Goal: Task Accomplishment & Management: Complete application form

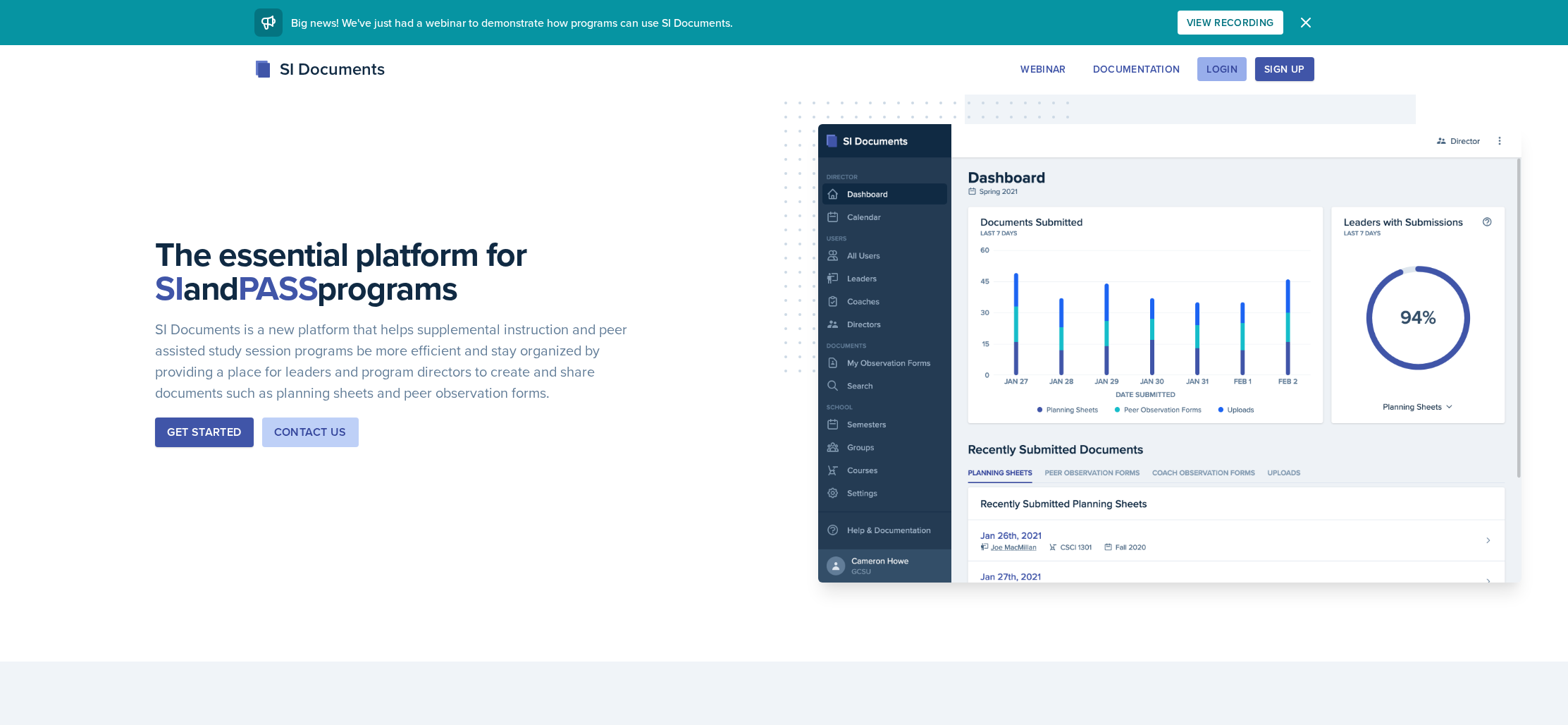
click at [1231, 70] on div "Login" at bounding box center [1221, 69] width 31 height 11
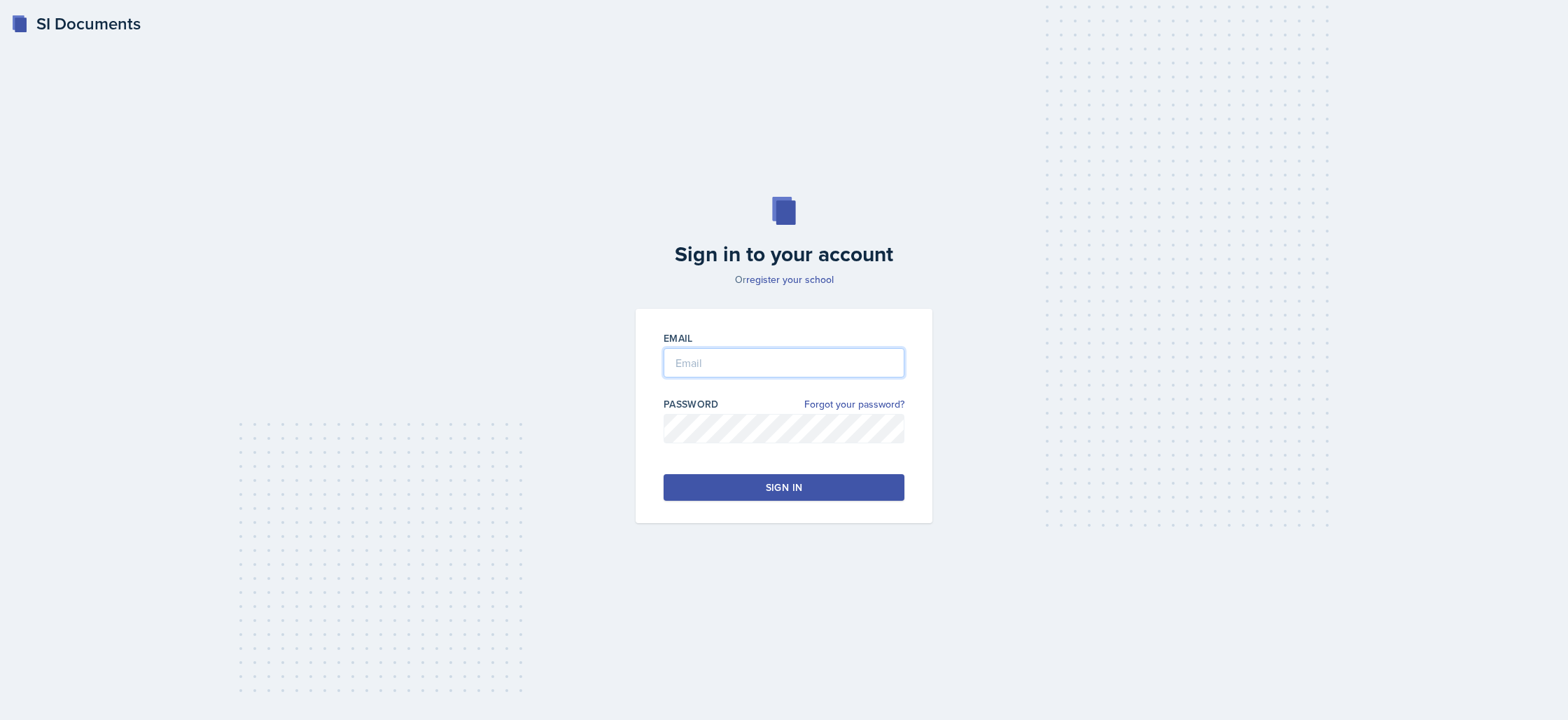
type input "[EMAIL_ADDRESS][DOMAIN_NAME]"
click at [795, 482] on div "Sign in" at bounding box center [784, 487] width 36 height 14
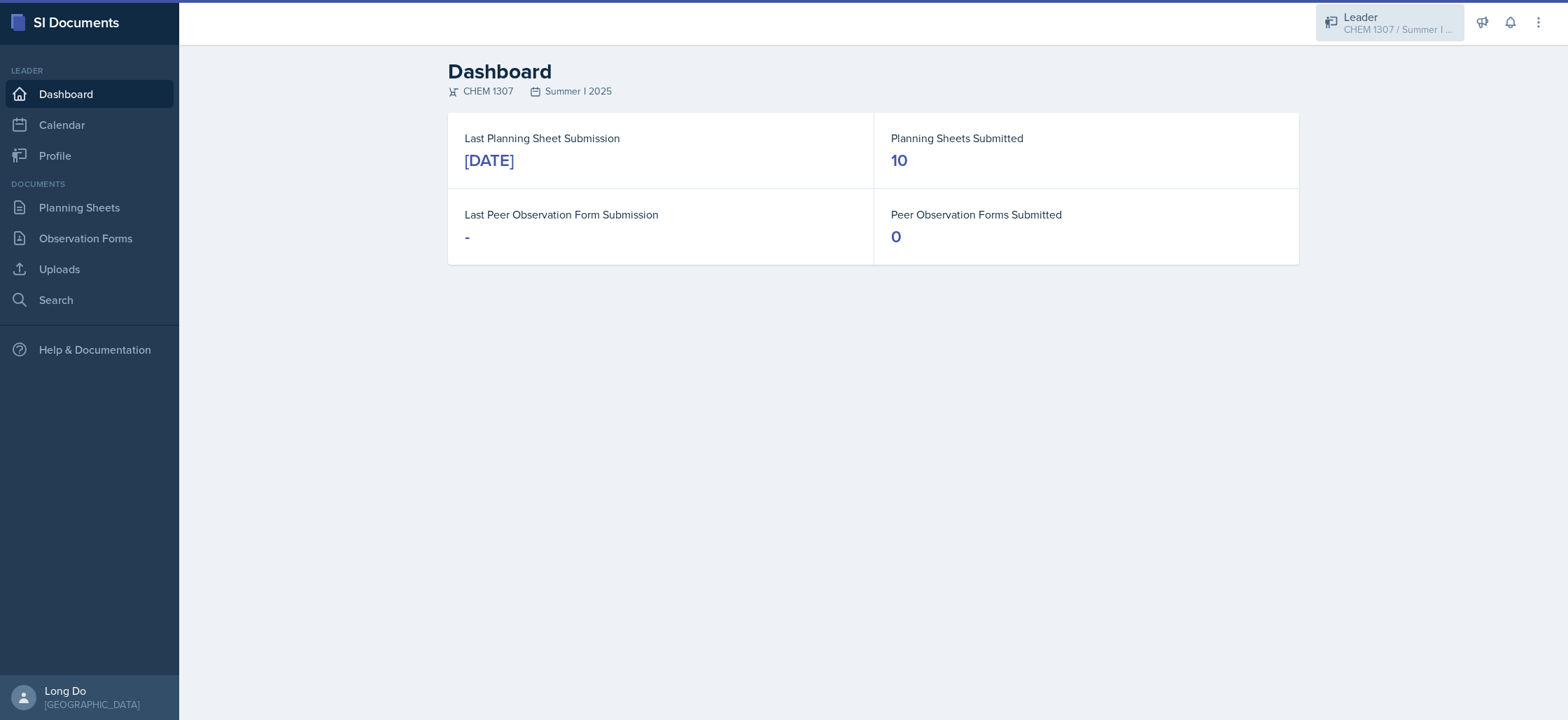
click at [1395, 23] on div "CHEM 1307 / Summer I 2025" at bounding box center [1400, 29] width 112 height 15
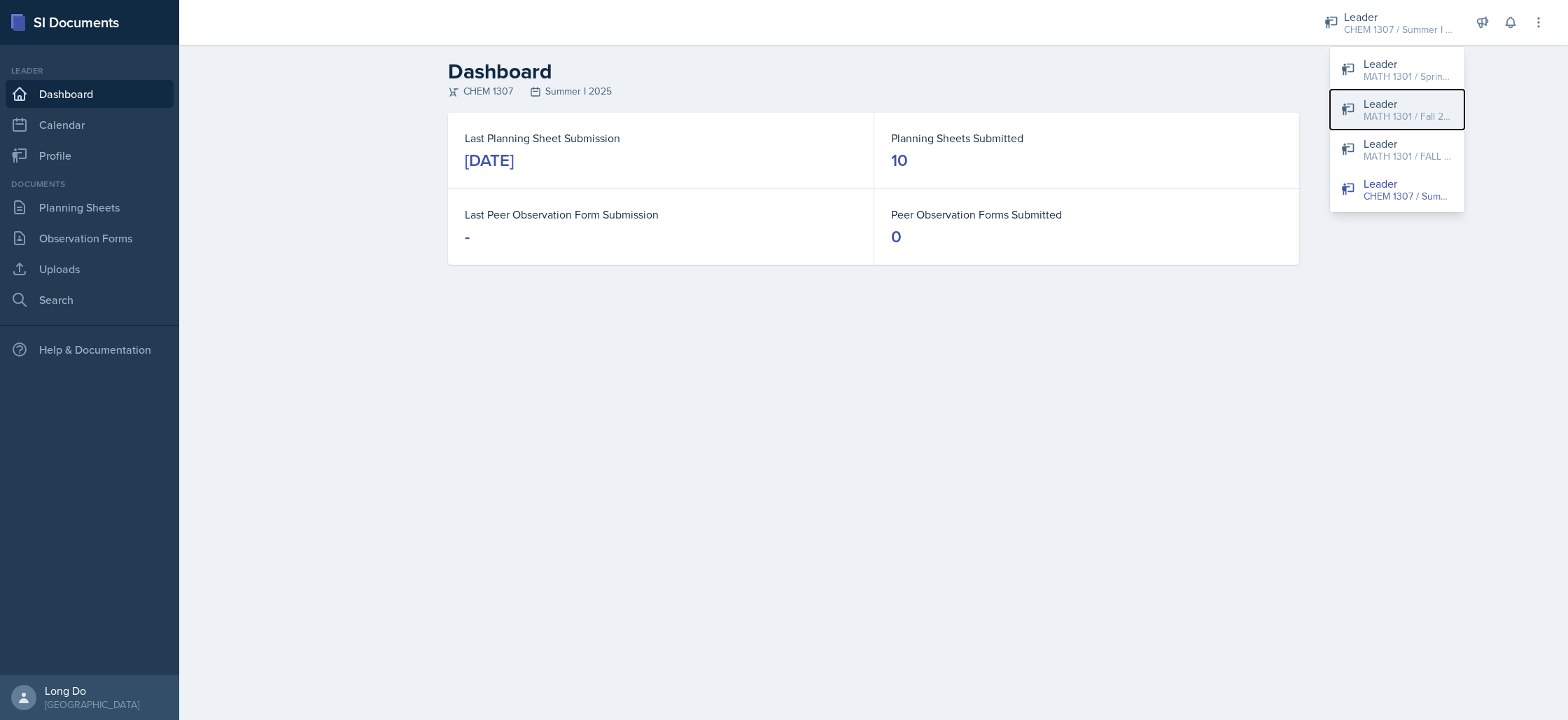
click at [1451, 112] on div "MATH 1301 / Fall 2024" at bounding box center [1408, 116] width 90 height 15
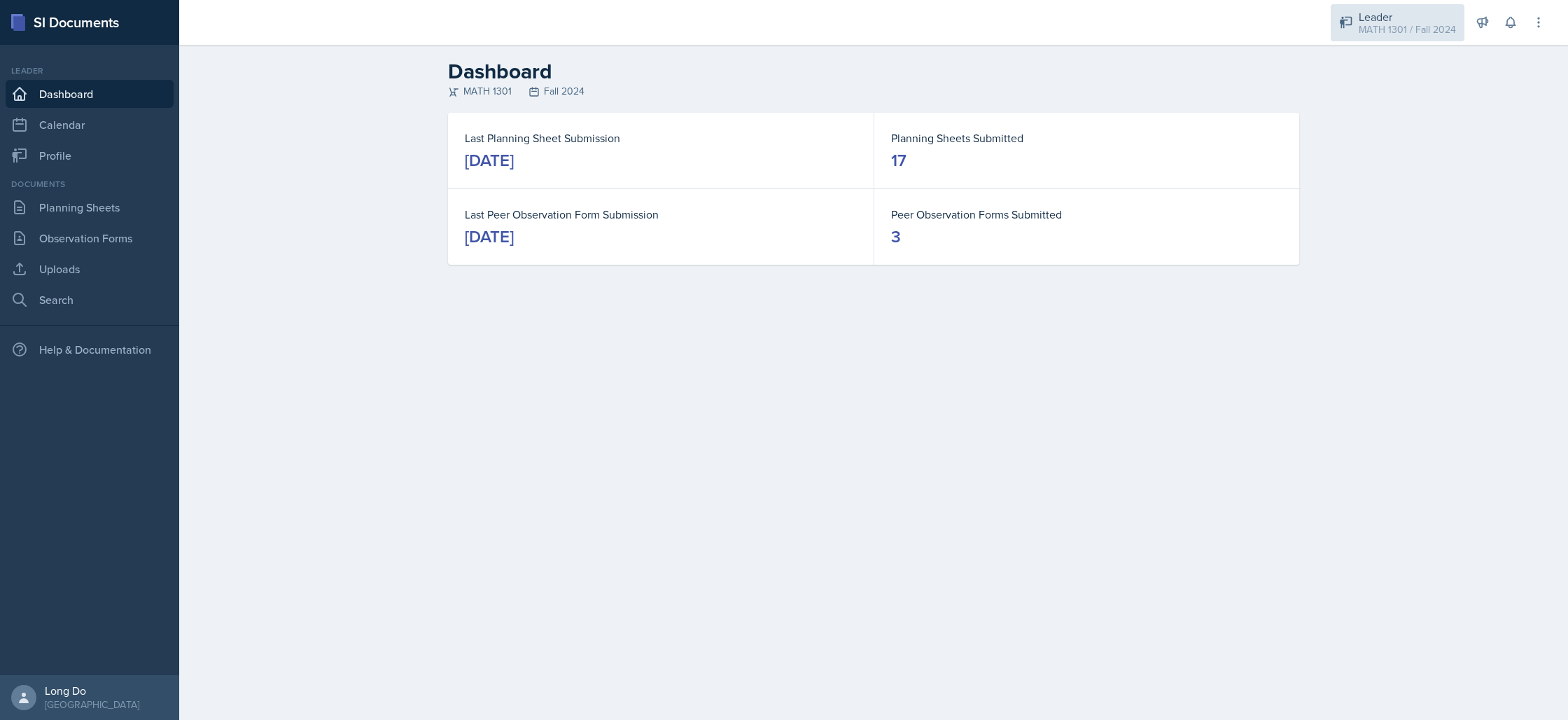
click at [1403, 31] on div "MATH 1301 / Fall 2024" at bounding box center [1408, 29] width 97 height 15
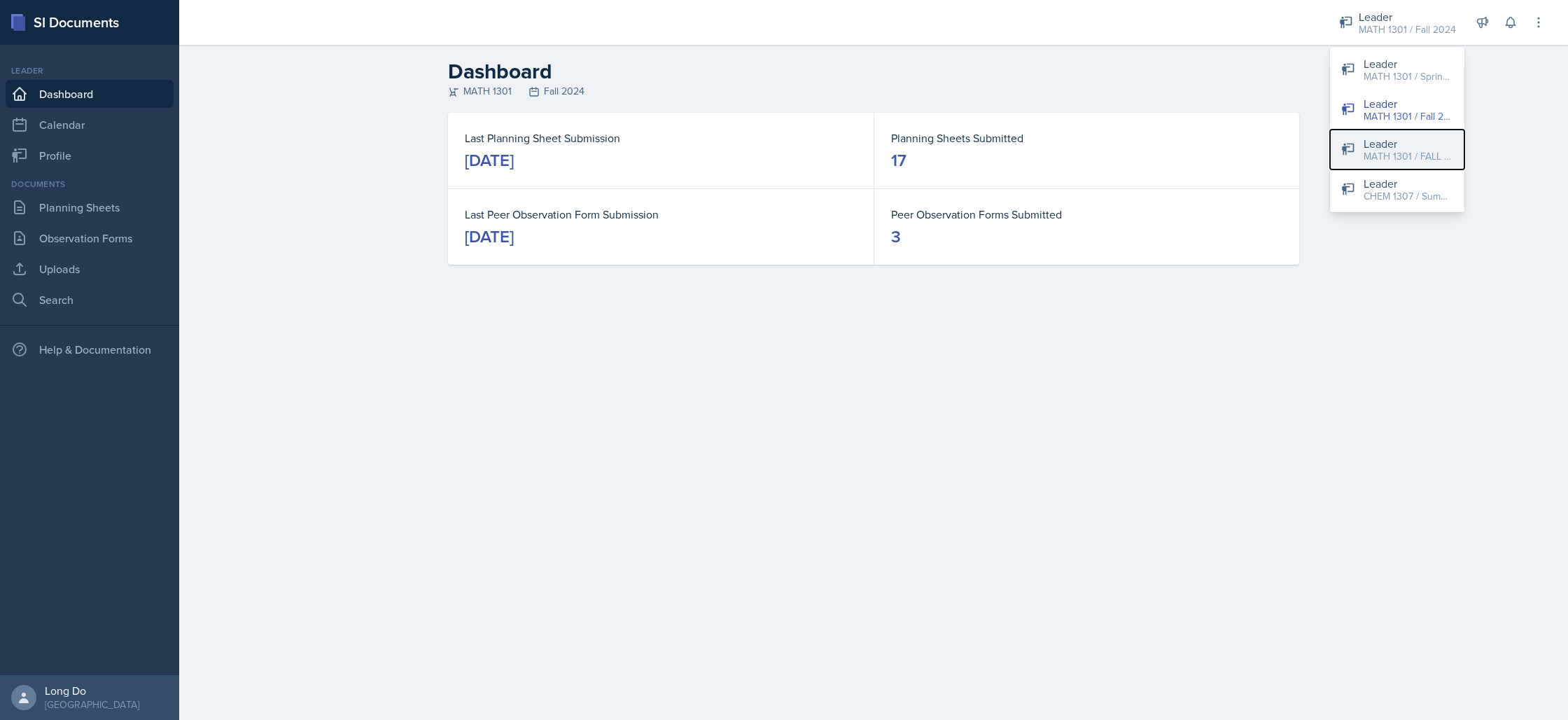
click at [1429, 151] on div "MATH 1301 / FALL 2025" at bounding box center [1408, 156] width 90 height 15
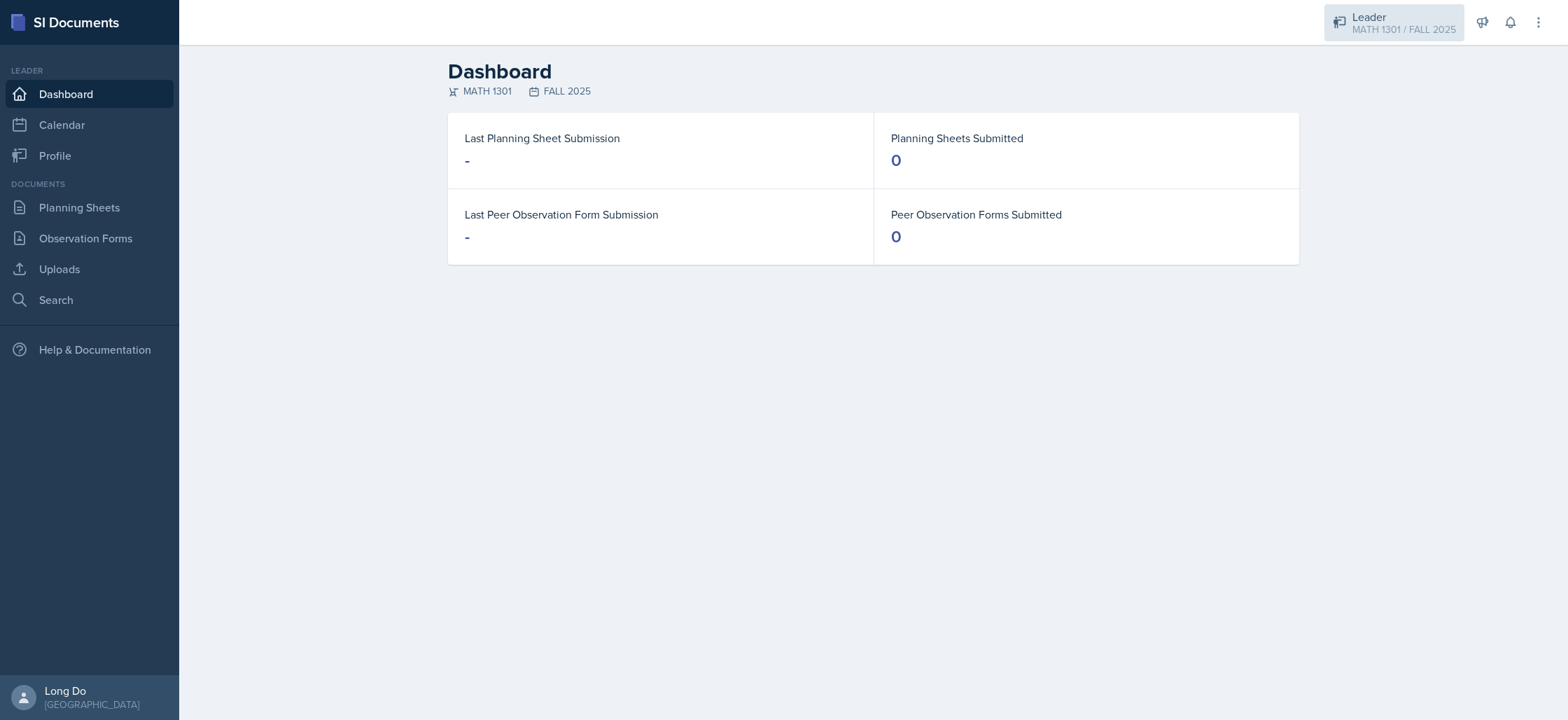
click at [1423, 28] on div "MATH 1301 / FALL 2025" at bounding box center [1405, 29] width 104 height 15
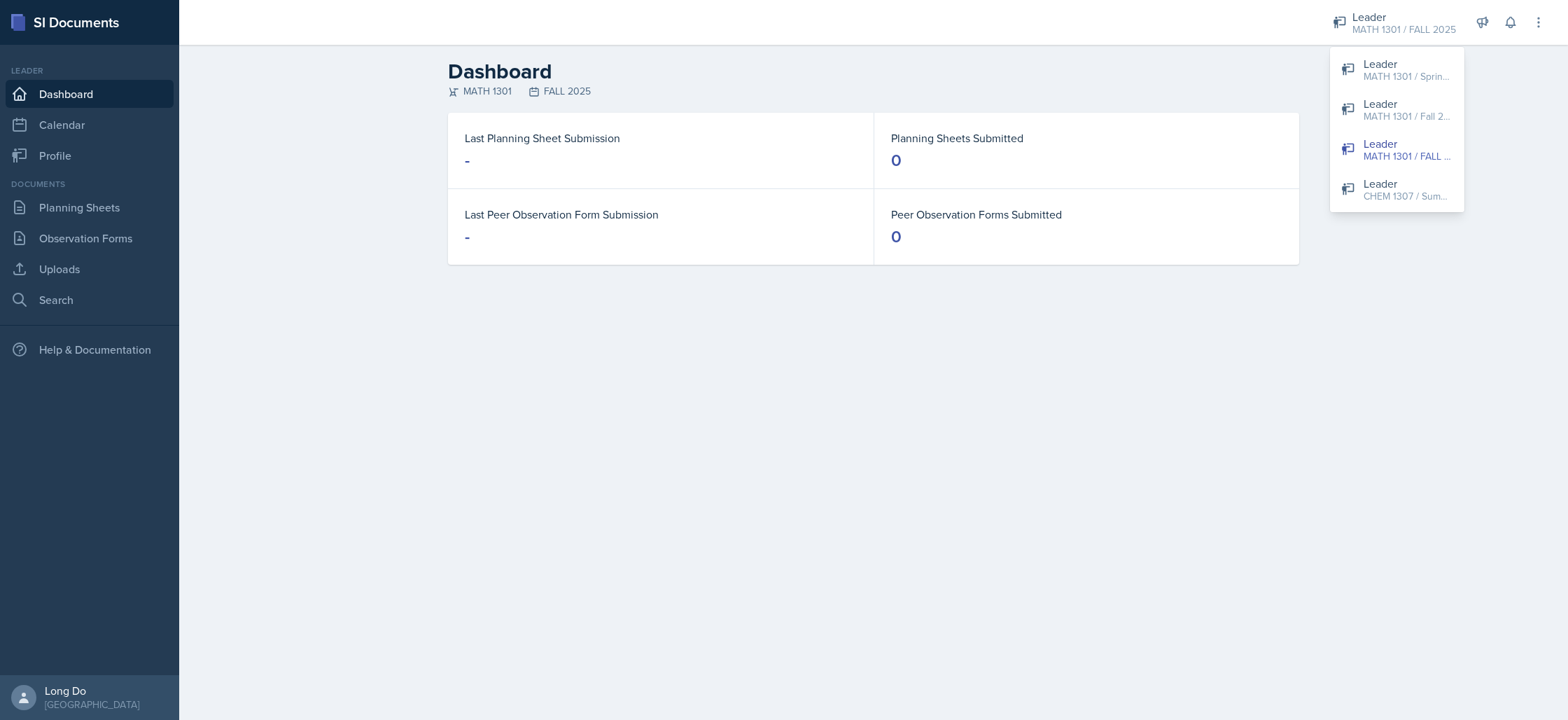
click at [1059, 312] on main "Dashboard MATH 1301 FALL 2025 Last Planning Sheet Submission - Planning Sheets …" at bounding box center [873, 382] width 1389 height 675
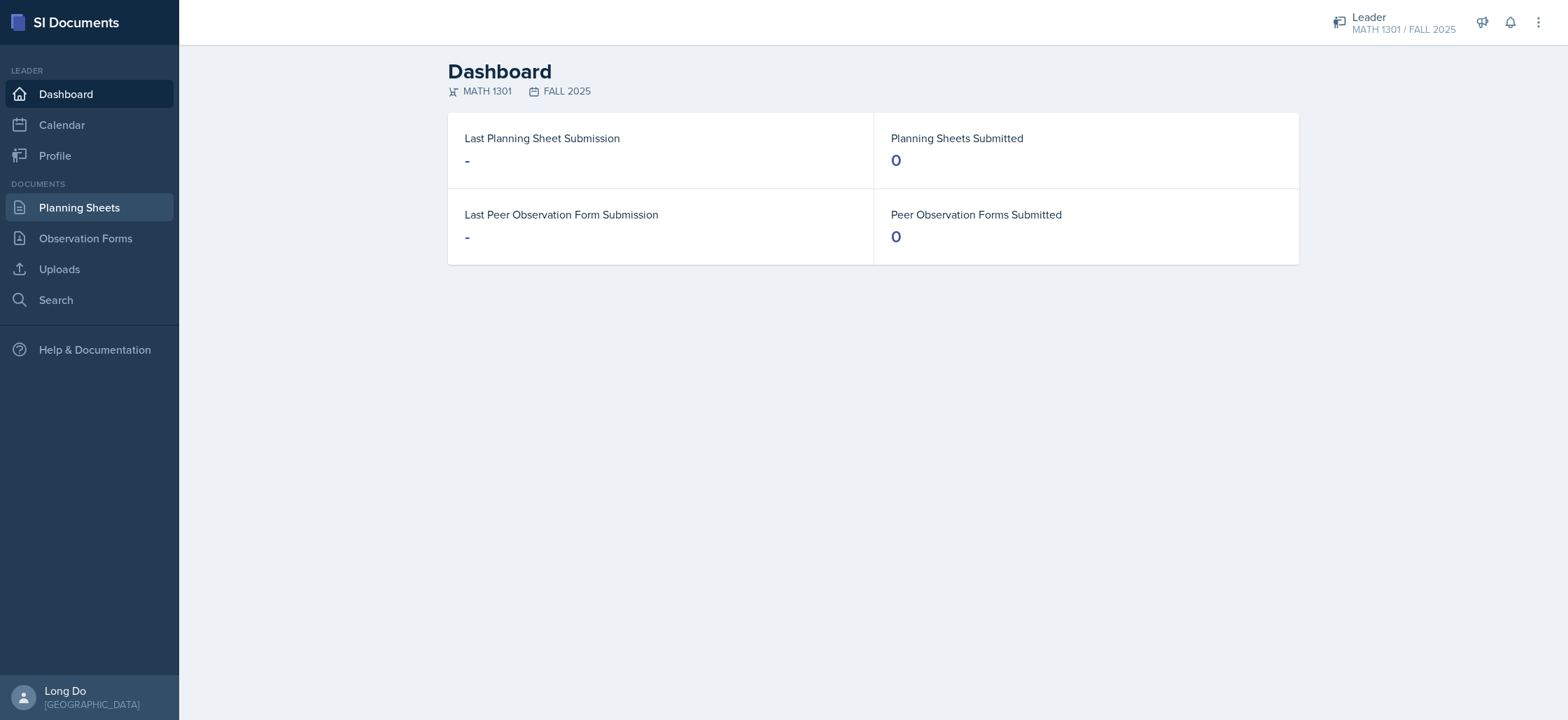
click at [105, 208] on link "Planning Sheets" at bounding box center [90, 208] width 168 height 28
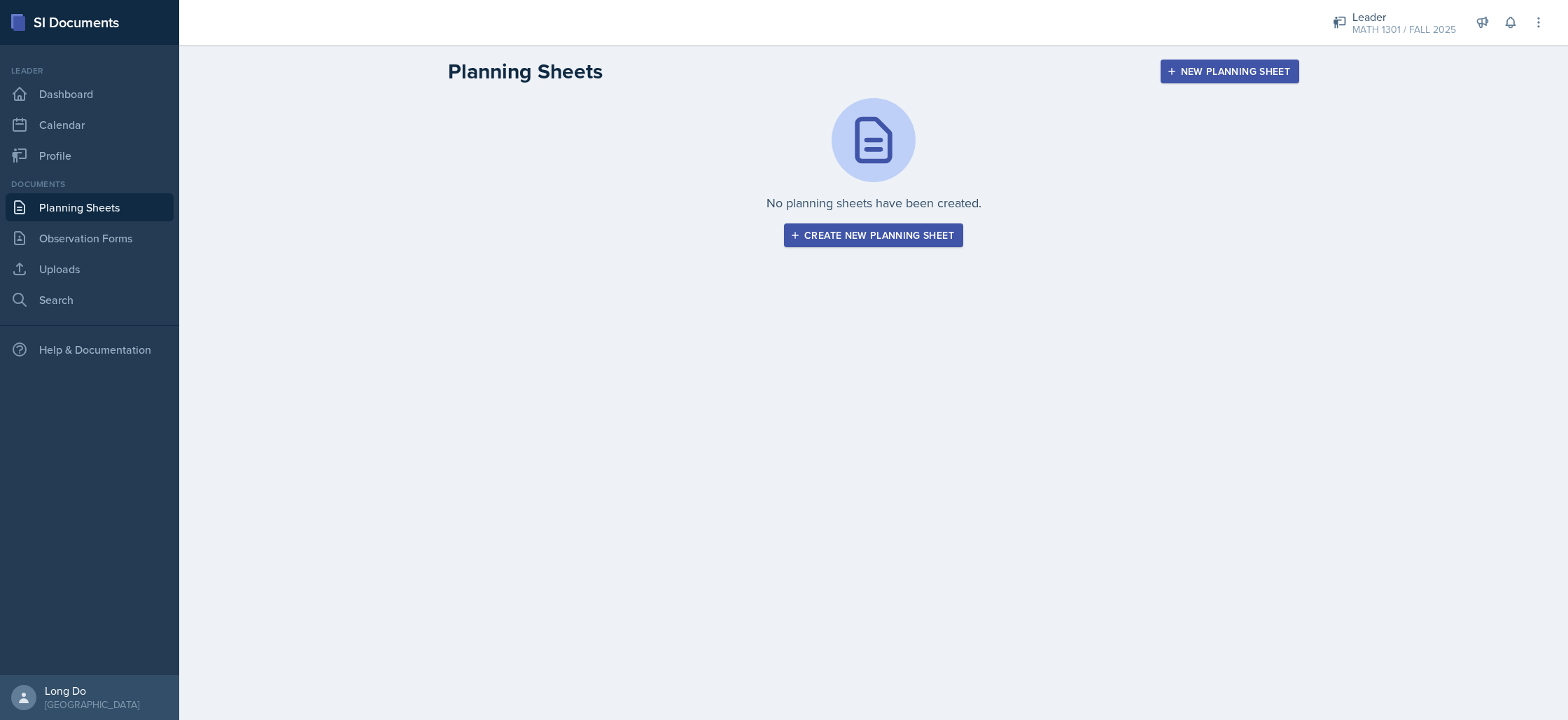
click at [929, 237] on div "Create new planning sheet" at bounding box center [873, 235] width 161 height 11
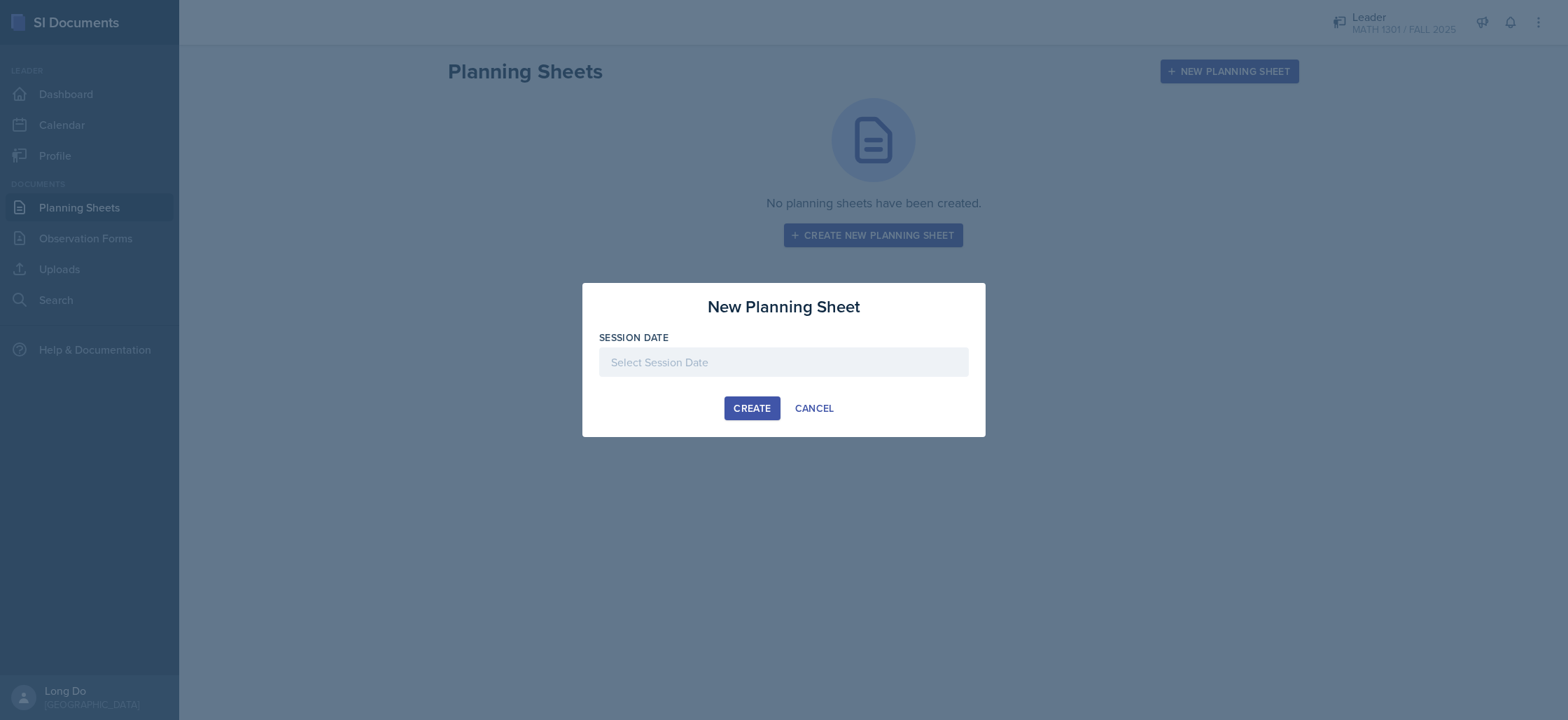
click at [776, 374] on div at bounding box center [784, 362] width 369 height 29
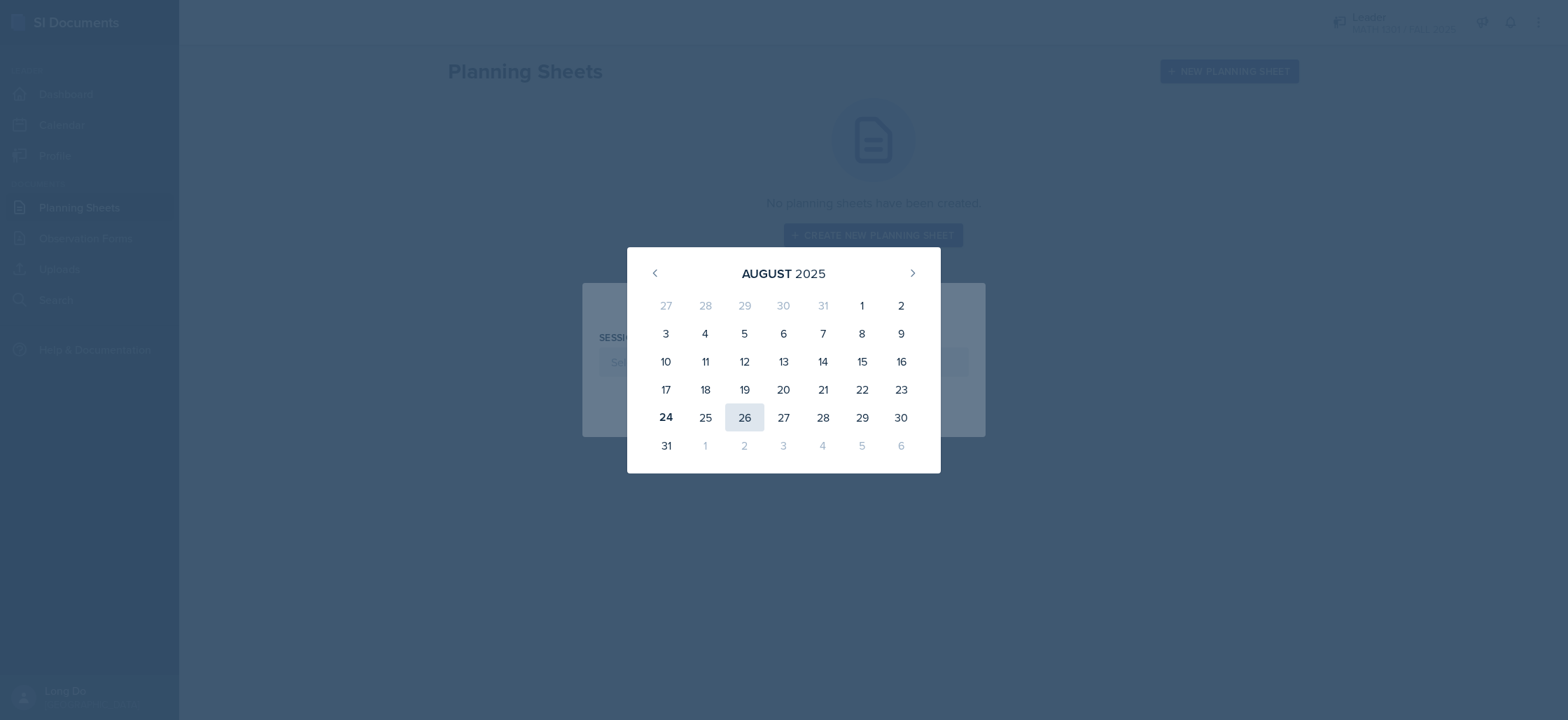
click at [733, 420] on div "26" at bounding box center [745, 417] width 39 height 28
type input "[DATE]"
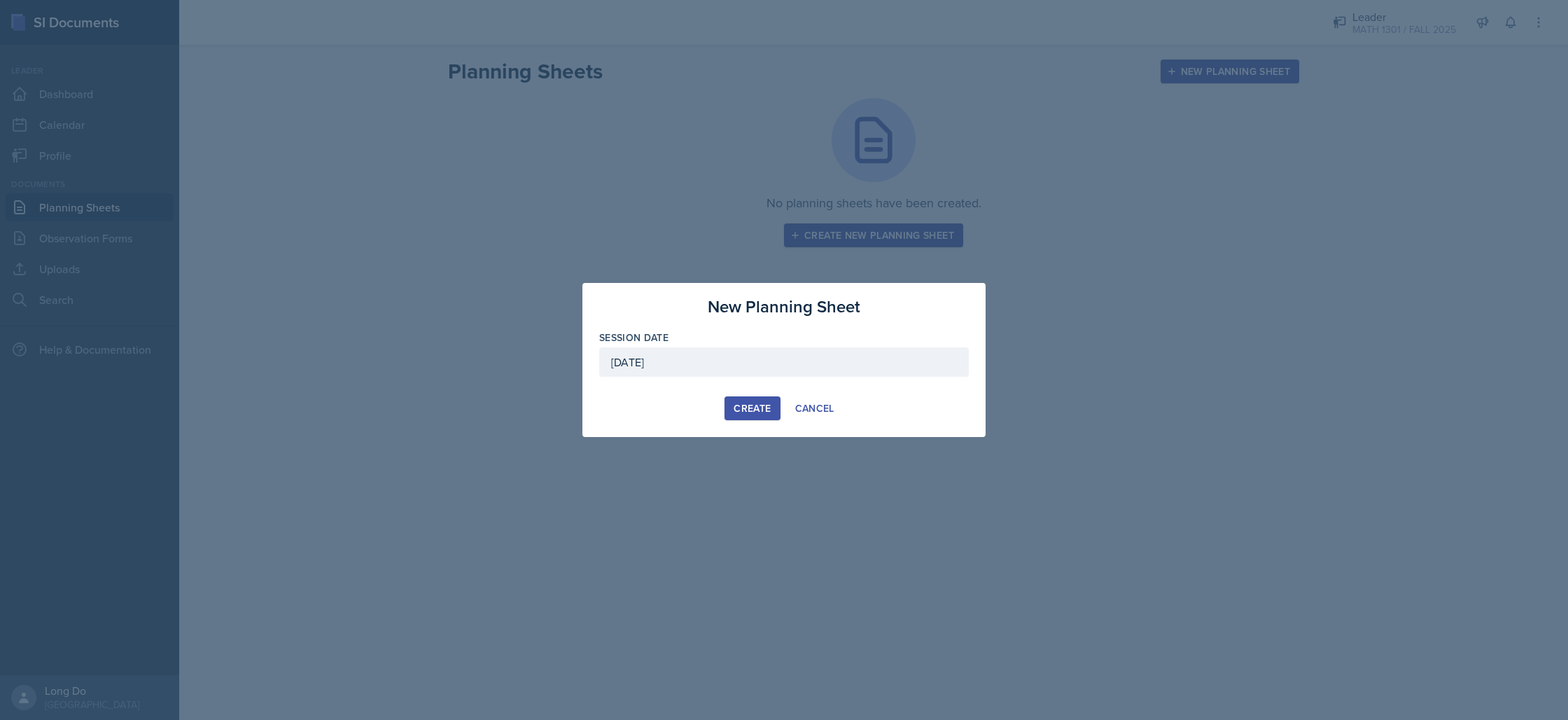
click at [755, 412] on div "Create" at bounding box center [751, 408] width 37 height 11
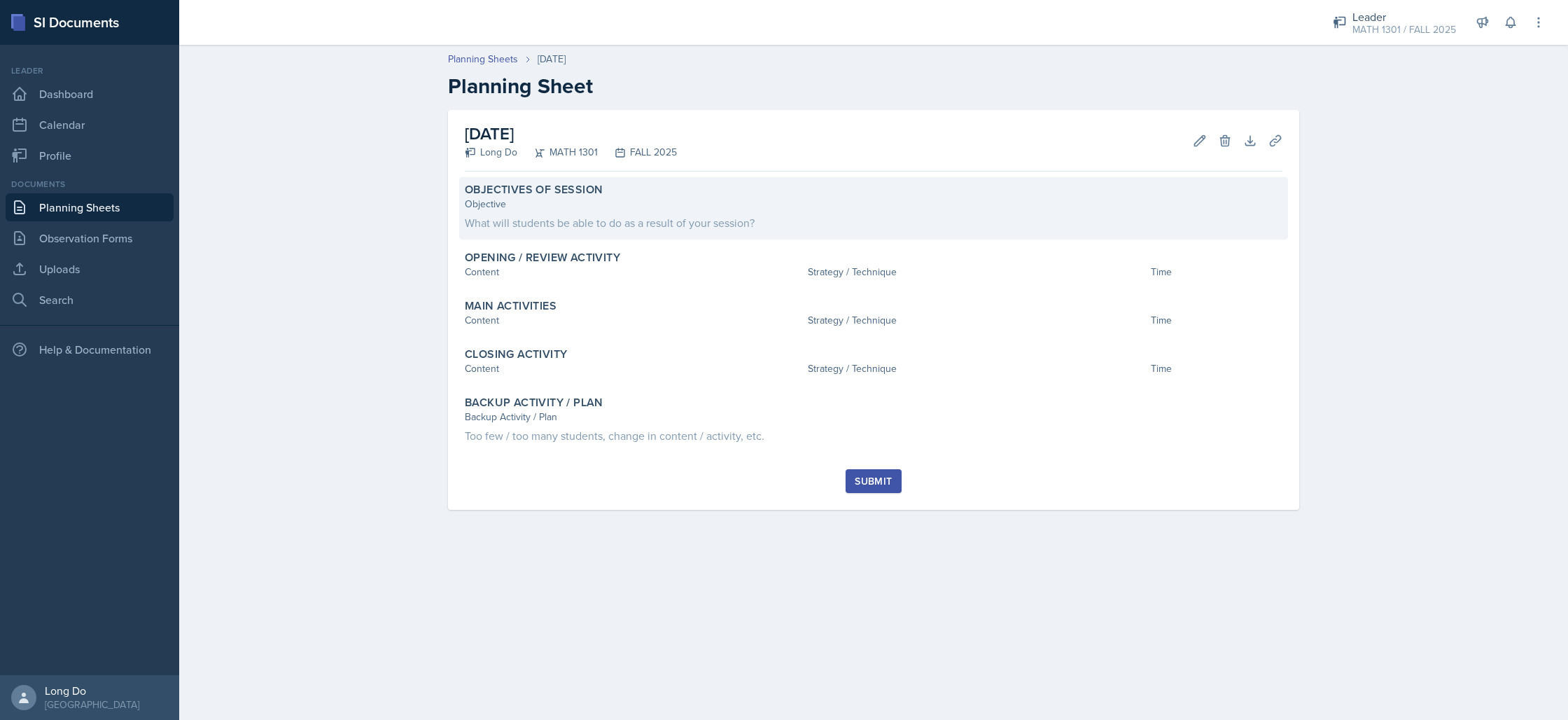
click at [752, 233] on div "Objectives of Session Objective What will students be able to do as a result of…" at bounding box center [873, 208] width 828 height 62
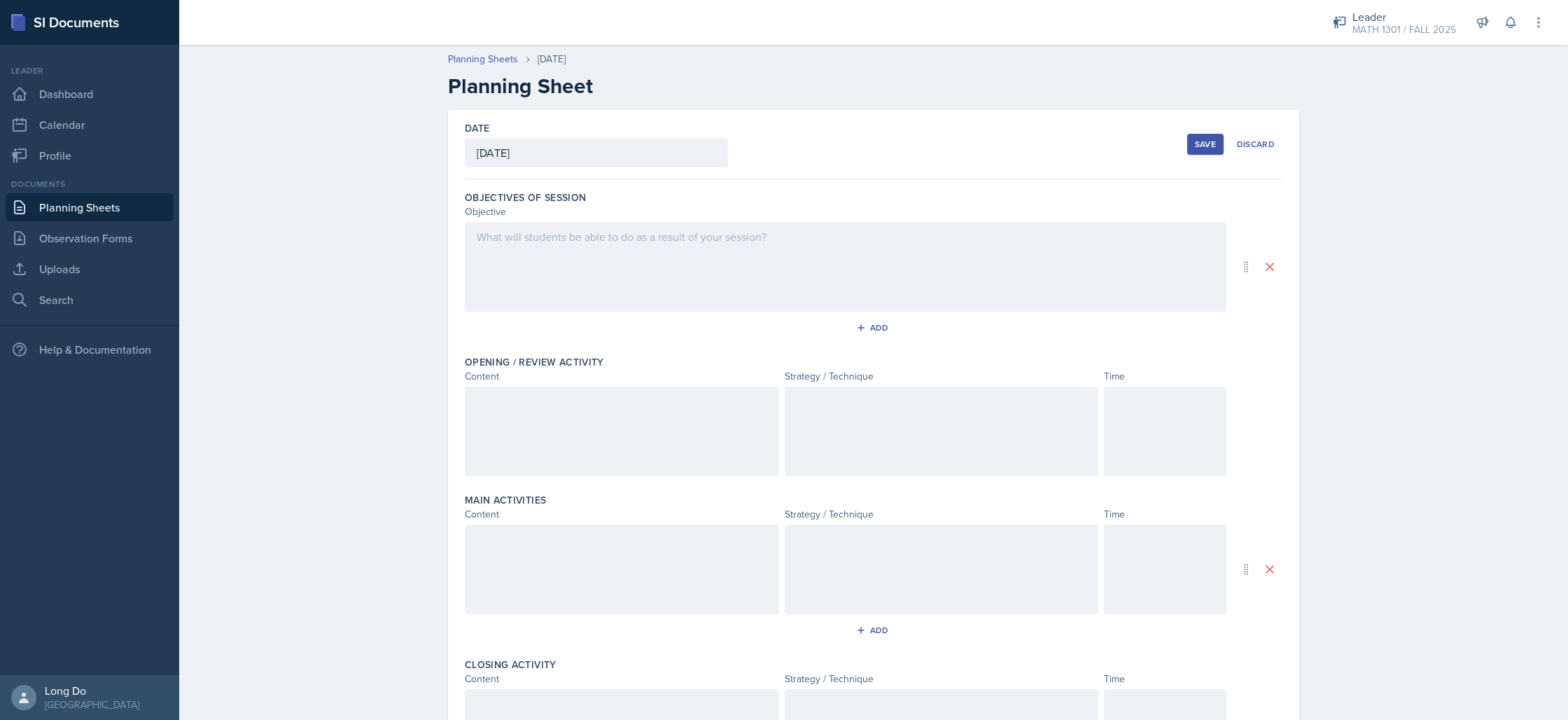
click at [1001, 278] on div at bounding box center [845, 266] width 762 height 90
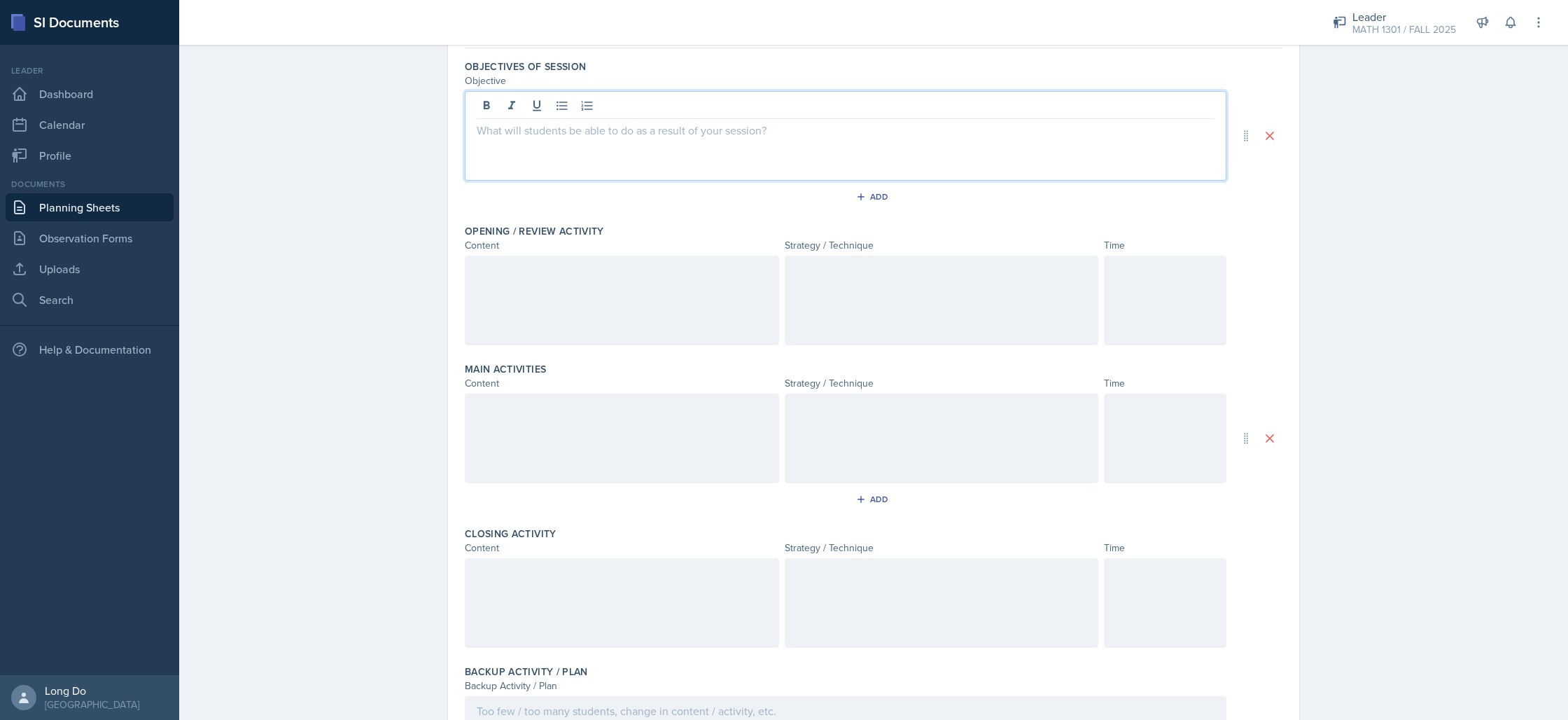
click at [1178, 292] on div at bounding box center [1165, 300] width 123 height 90
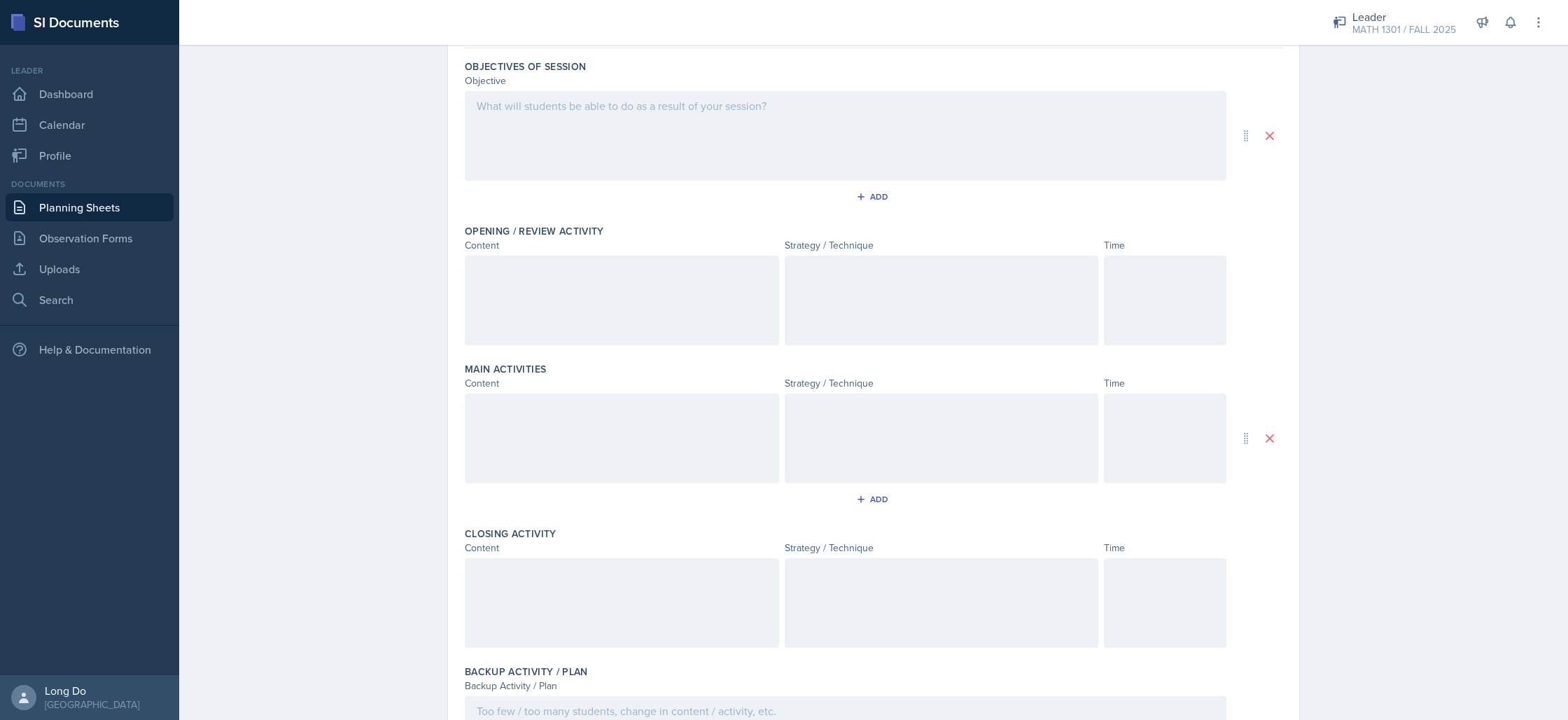
scroll to position [156, 0]
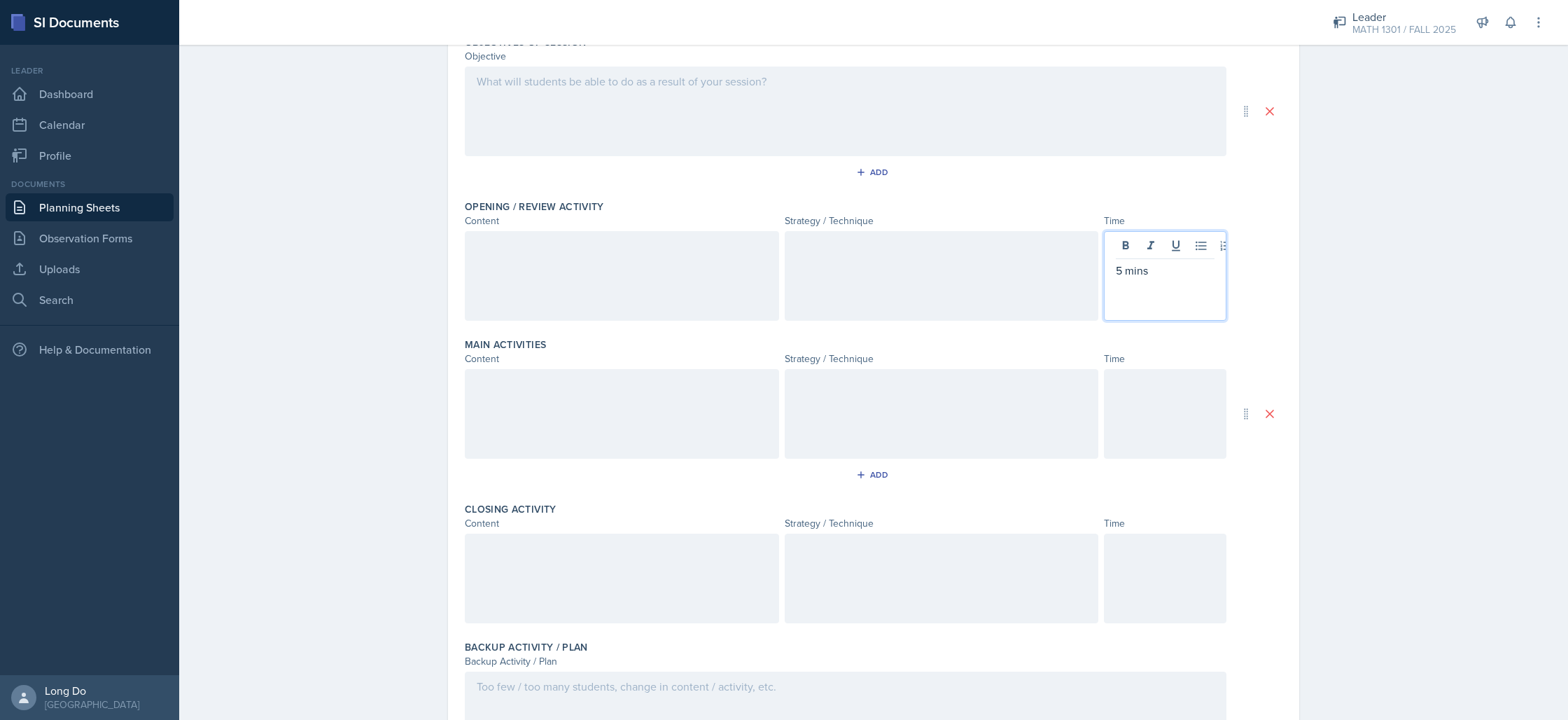
click at [1168, 432] on div at bounding box center [1165, 413] width 123 height 90
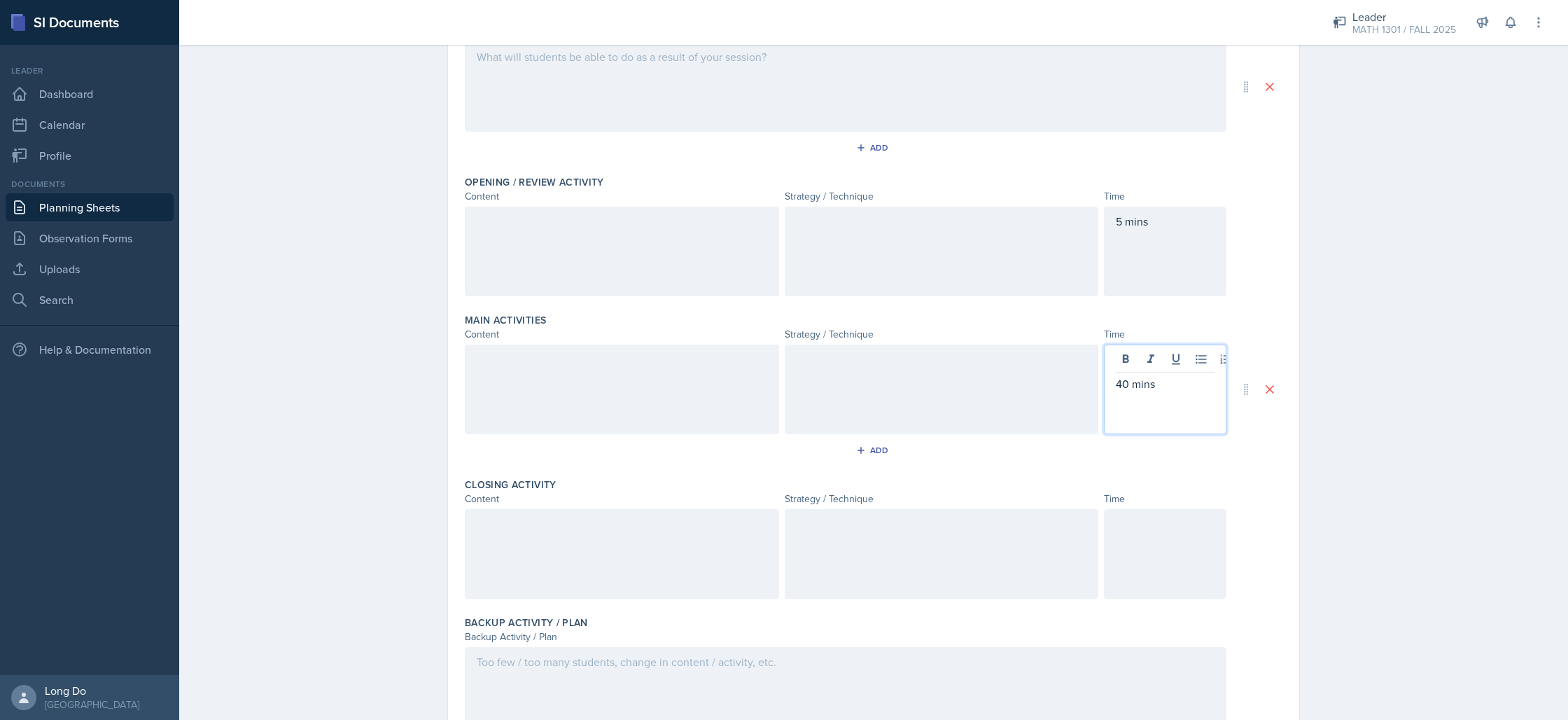
scroll to position [253, 0]
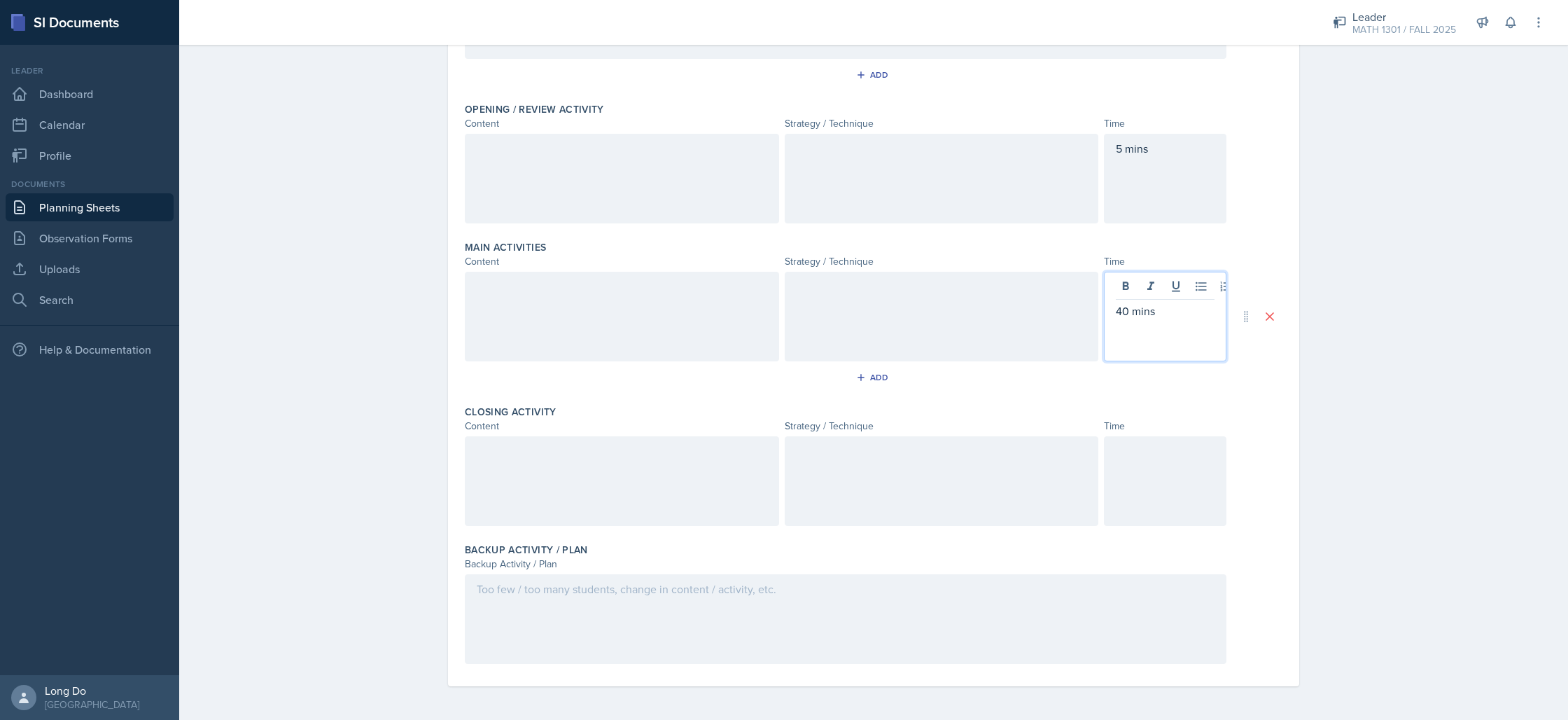
click at [1177, 483] on div at bounding box center [1165, 481] width 123 height 90
click at [1122, 285] on div "40 mins" at bounding box center [1165, 317] width 123 height 90
click at [1118, 314] on p "40 mins" at bounding box center [1166, 310] width 99 height 17
click at [1152, 523] on div at bounding box center [1165, 481] width 123 height 90
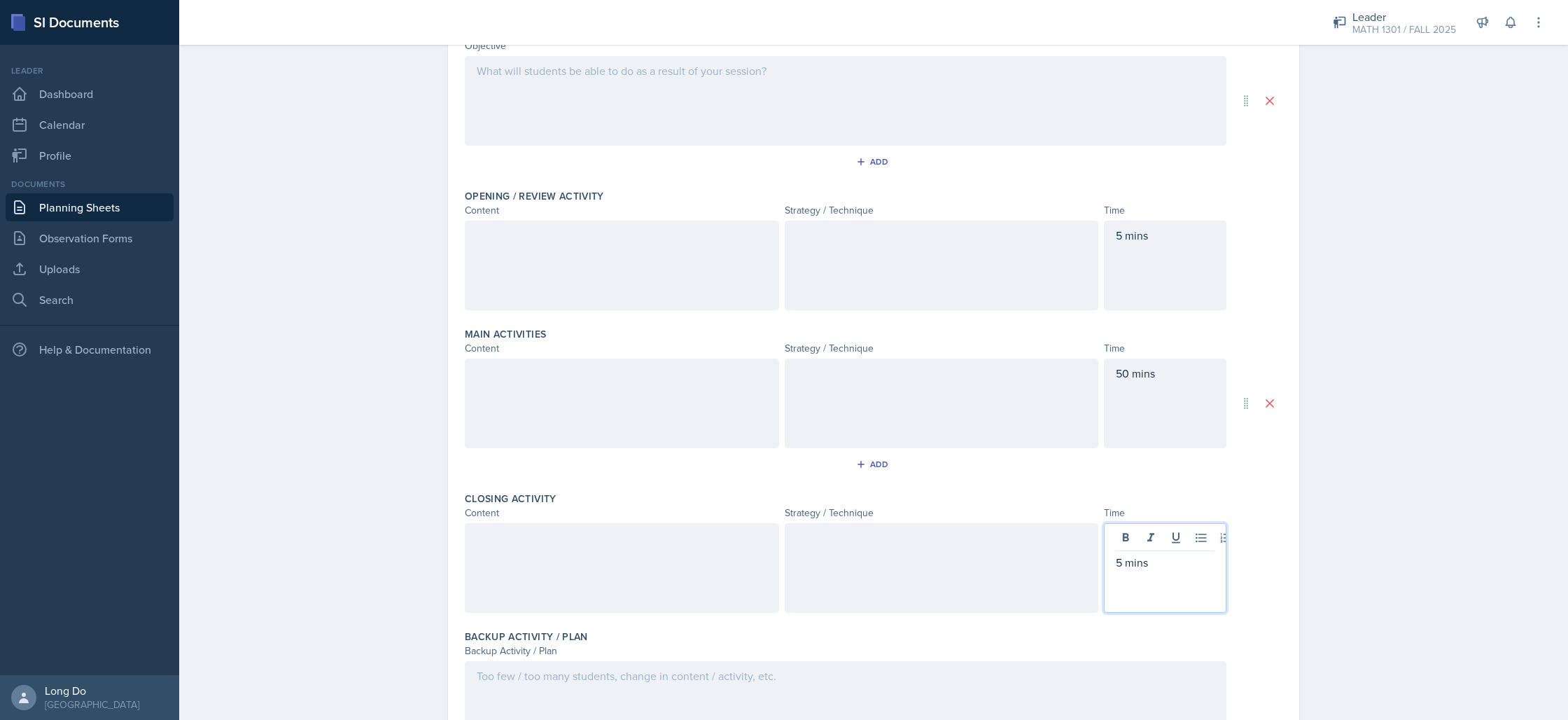
scroll to position [0, 0]
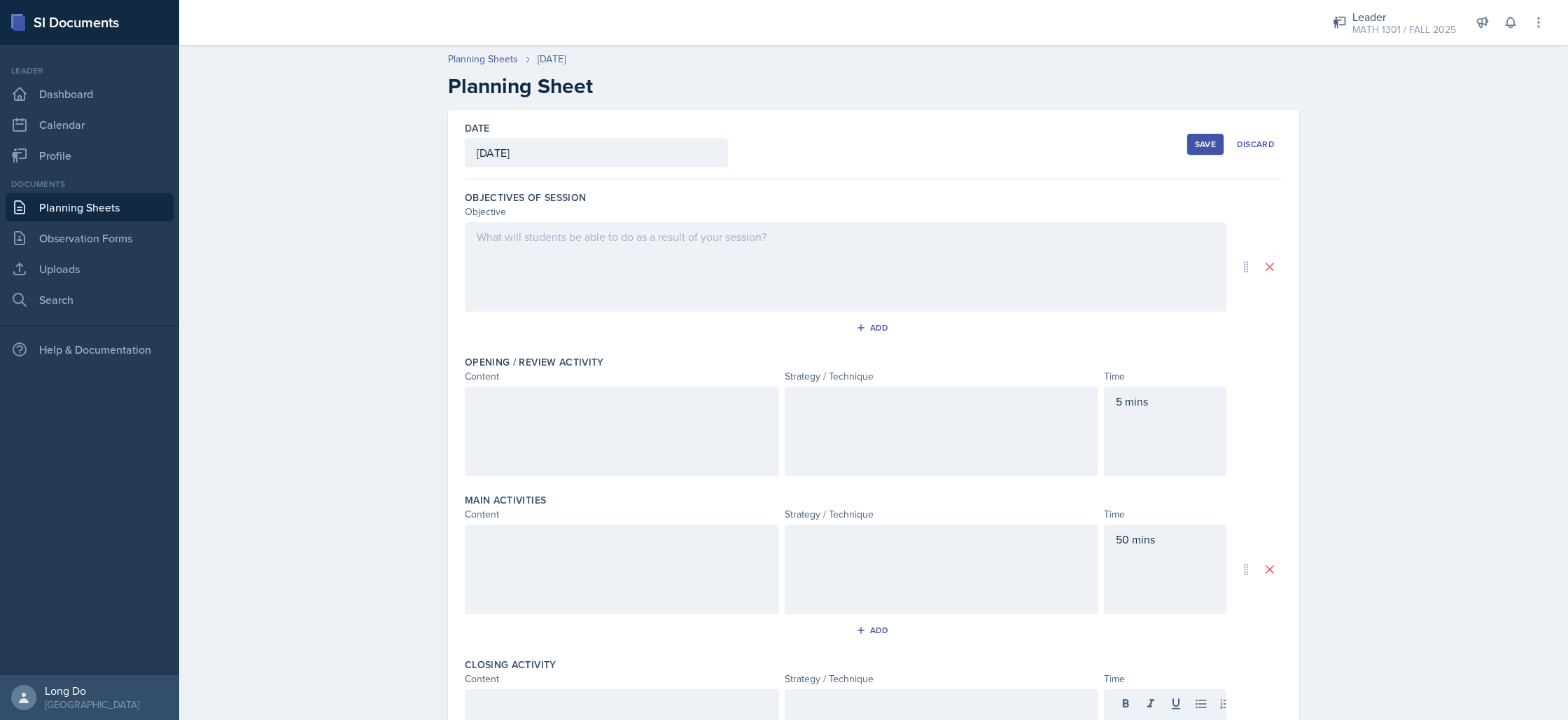
click at [861, 275] on div at bounding box center [845, 266] width 762 height 90
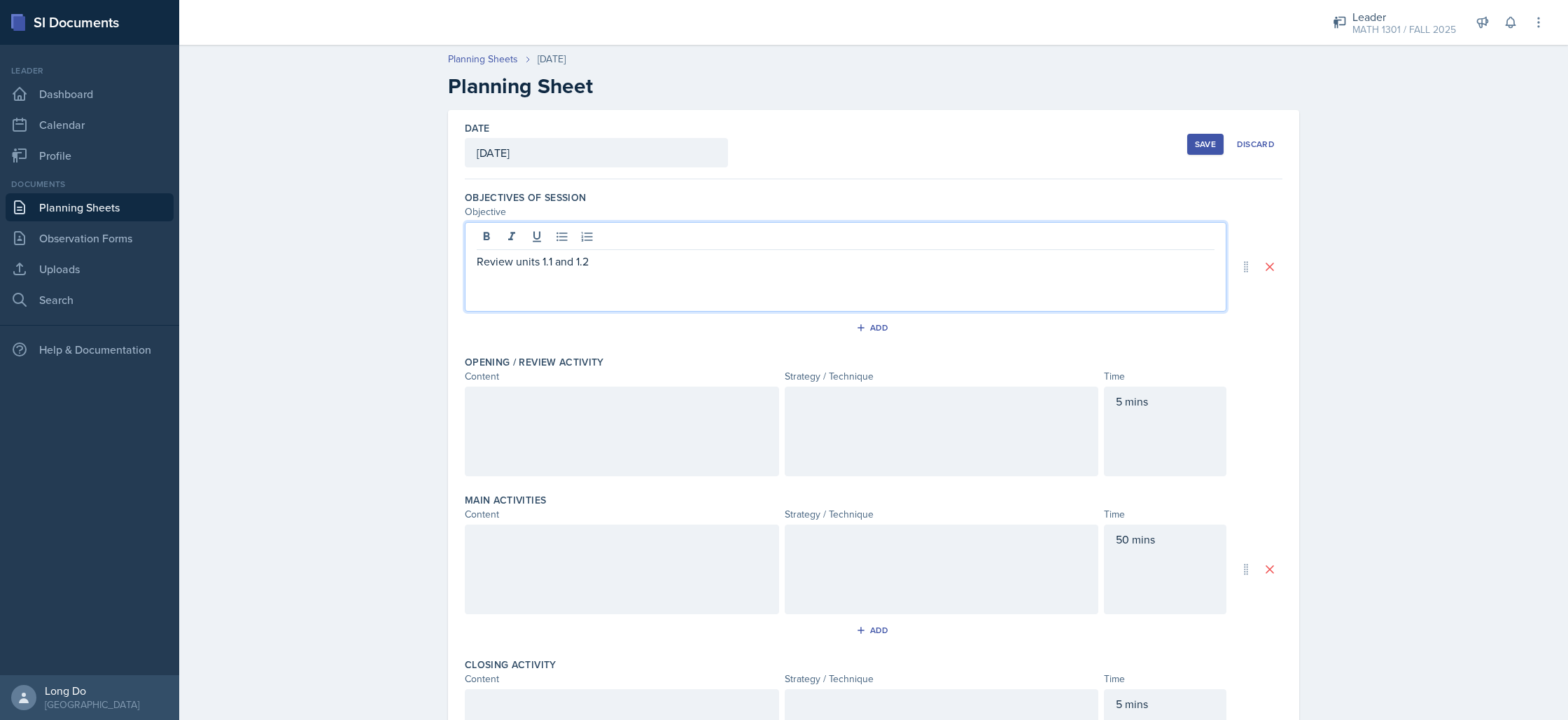
scroll to position [112, 0]
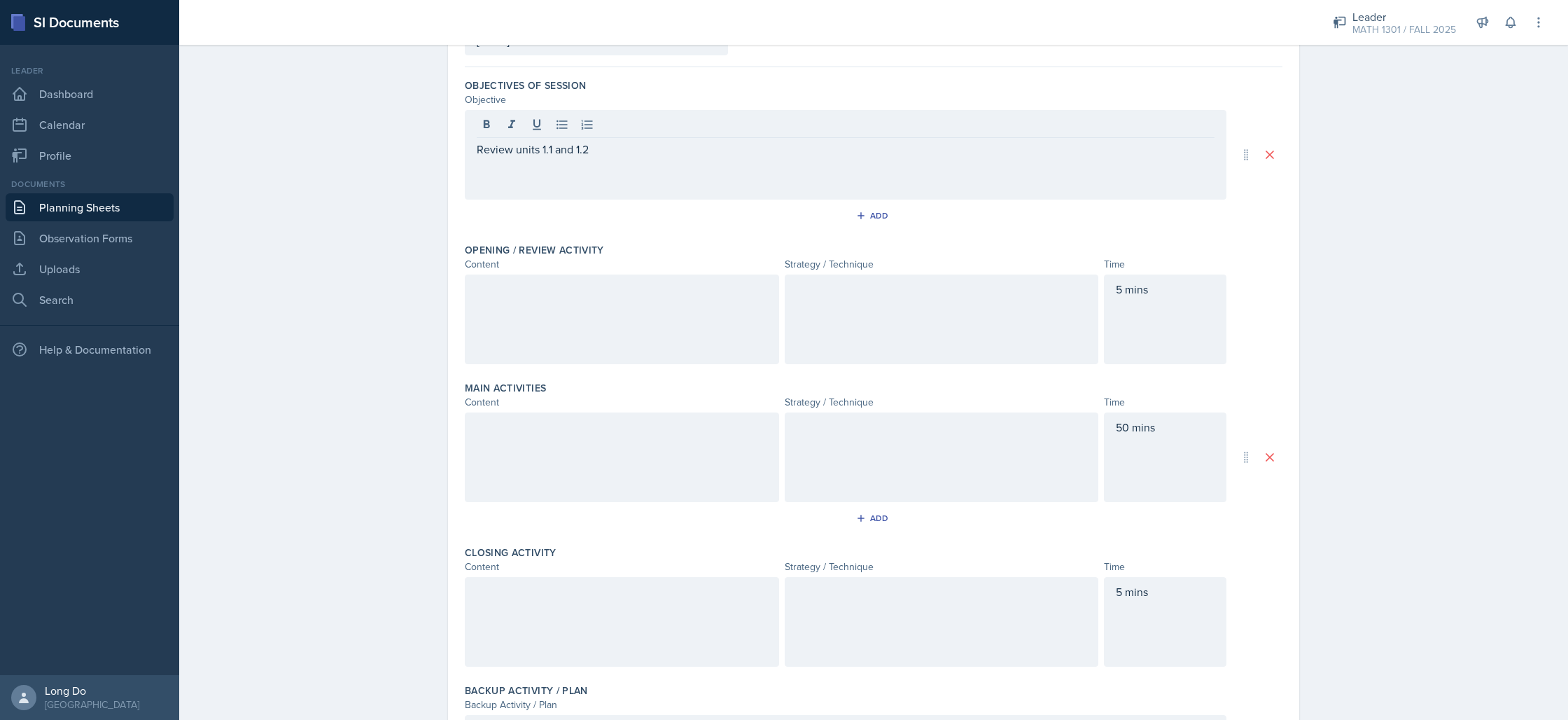
click at [560, 314] on div at bounding box center [622, 319] width 314 height 90
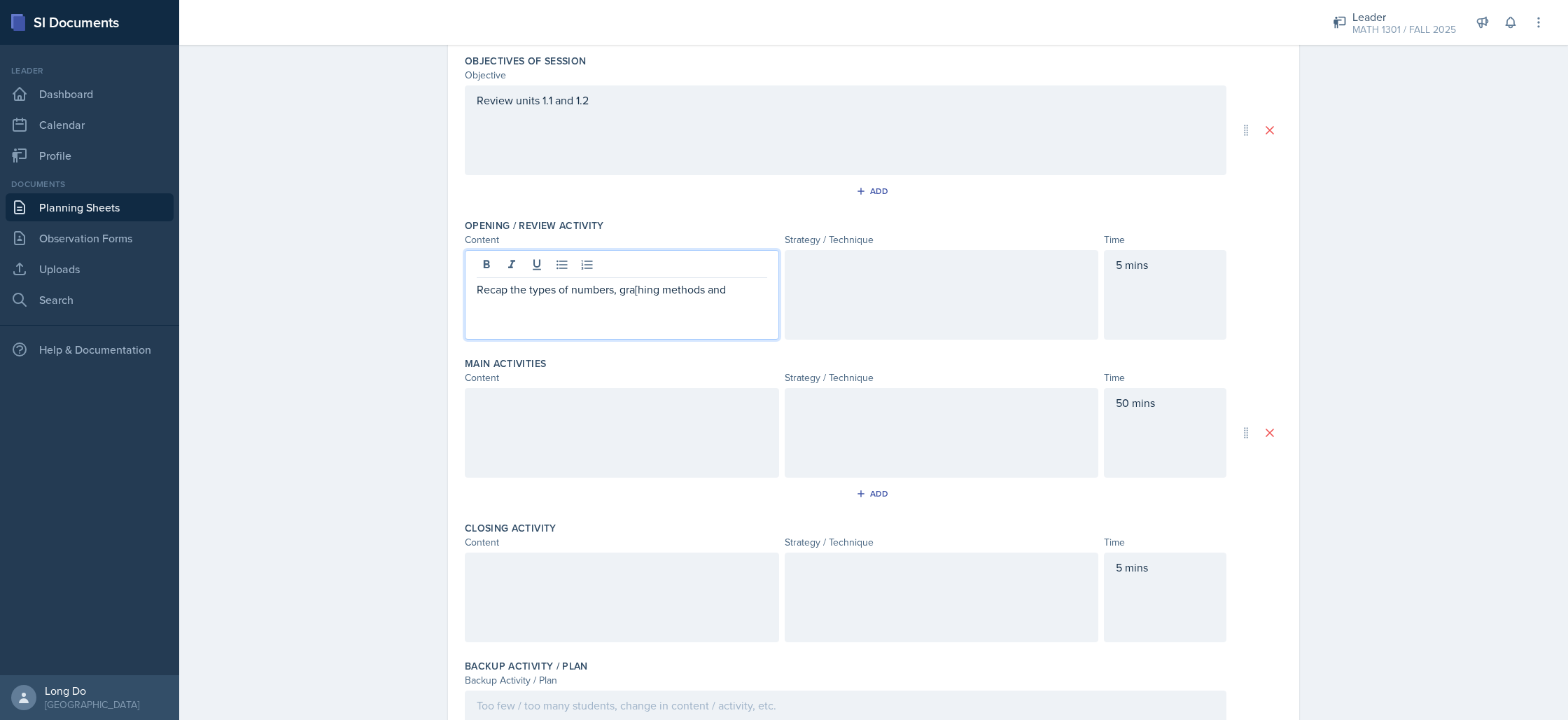
click at [623, 289] on p "Recap the types of numbers, gra[hing methods and" at bounding box center [622, 288] width 291 height 17
click at [630, 292] on p "Recap the types of numbers, gra[hing methods and" at bounding box center [622, 288] width 291 height 17
click at [755, 283] on p "Recap the types of numbers, graphing methods and" at bounding box center [622, 288] width 291 height 17
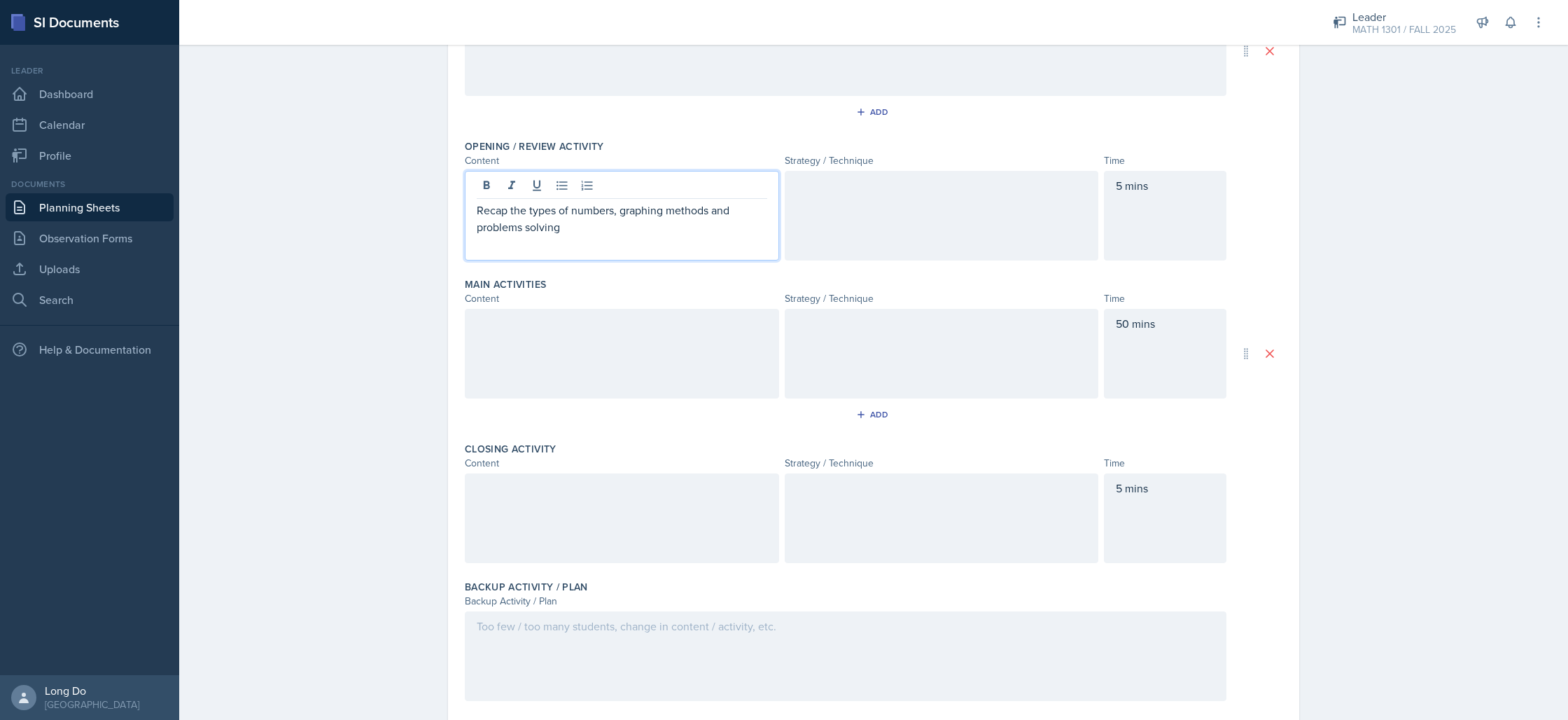
scroll to position [253, 0]
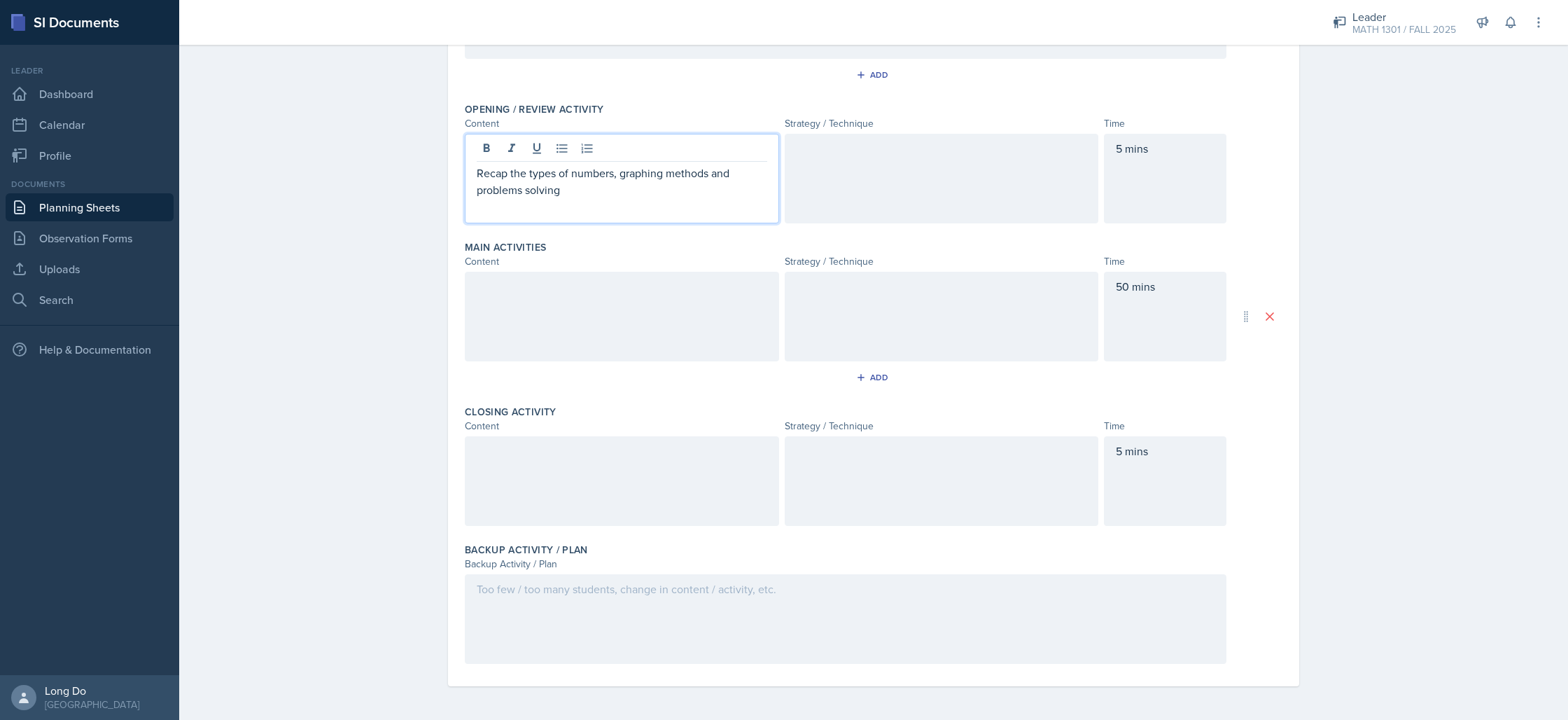
click at [690, 494] on div at bounding box center [622, 481] width 314 height 90
click at [713, 161] on div "Recap the types of numbers, graphing methods and problems solving" at bounding box center [622, 178] width 314 height 90
click at [675, 449] on div "Summarize the types of numbers," at bounding box center [622, 481] width 314 height 90
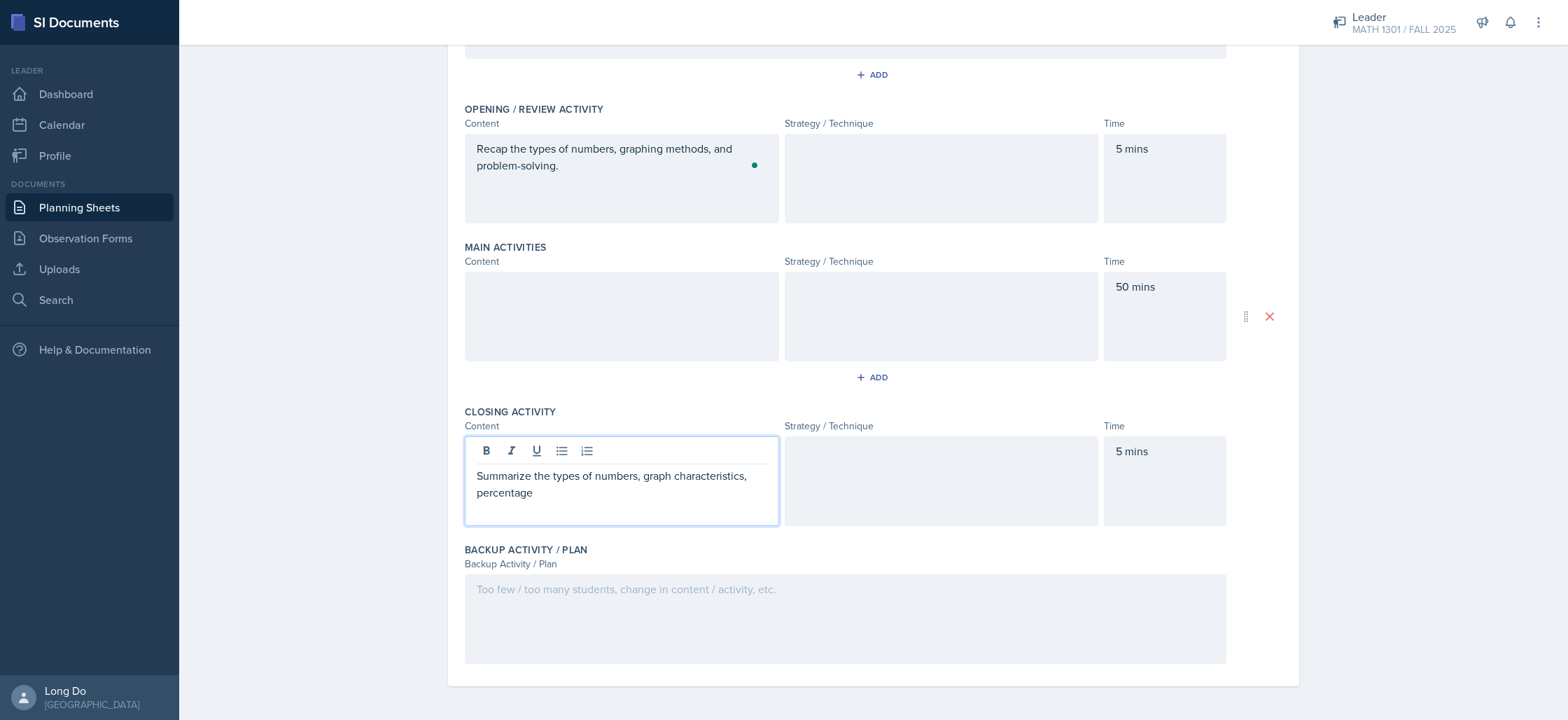
click at [652, 484] on p "Summarize the types of numbers, graph characteristics, percentage" at bounding box center [622, 483] width 291 height 34
click at [630, 318] on div at bounding box center [622, 317] width 314 height 90
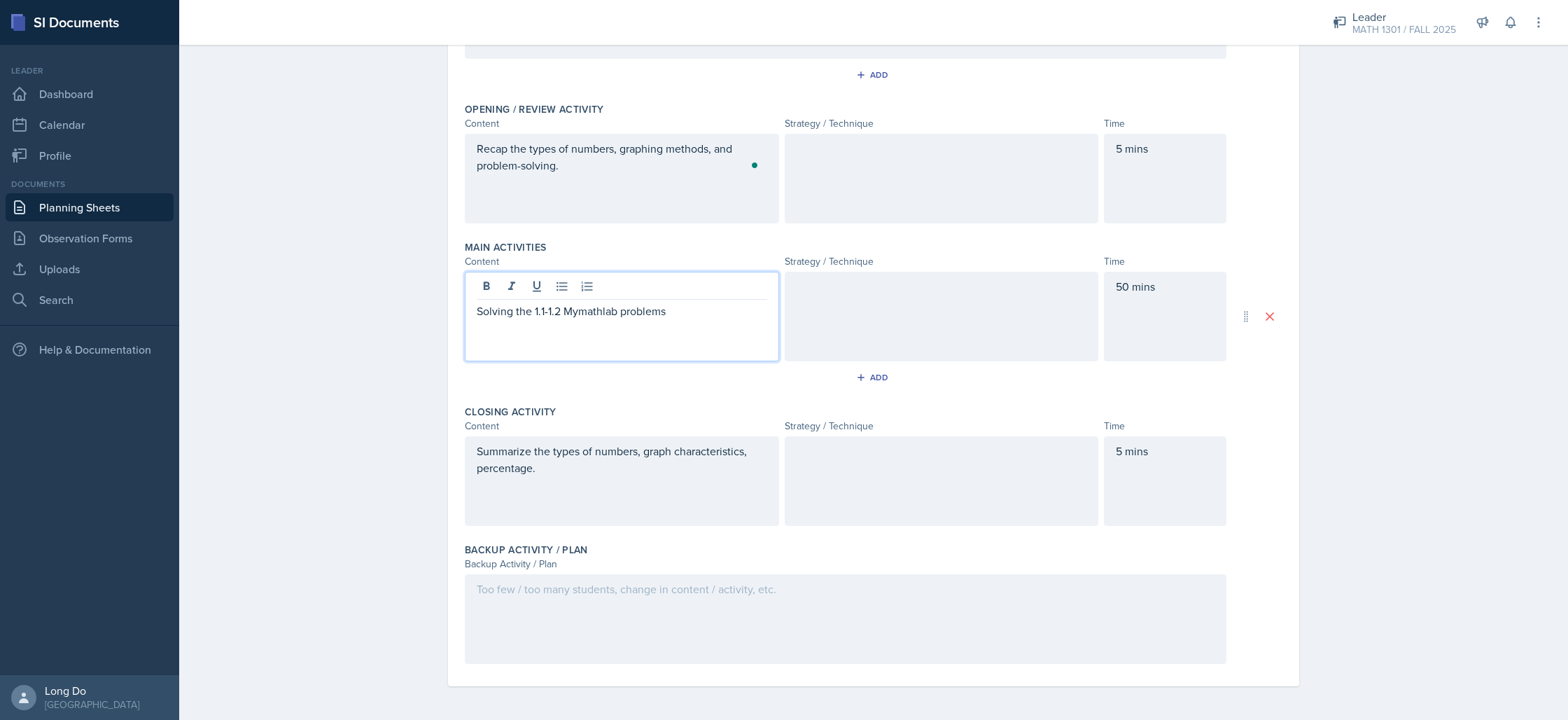
click at [575, 310] on p "Solving the 1.1-1.2 Mymathlab problems" at bounding box center [622, 310] width 291 height 17
click at [573, 314] on p "Solving the 1.1-1.2 Mymathlab problems" at bounding box center [622, 310] width 291 height 17
click at [563, 308] on p "Solving the 1.1-1.2 My mathlab problems" at bounding box center [622, 310] width 291 height 17
click at [1001, 497] on div at bounding box center [942, 481] width 314 height 90
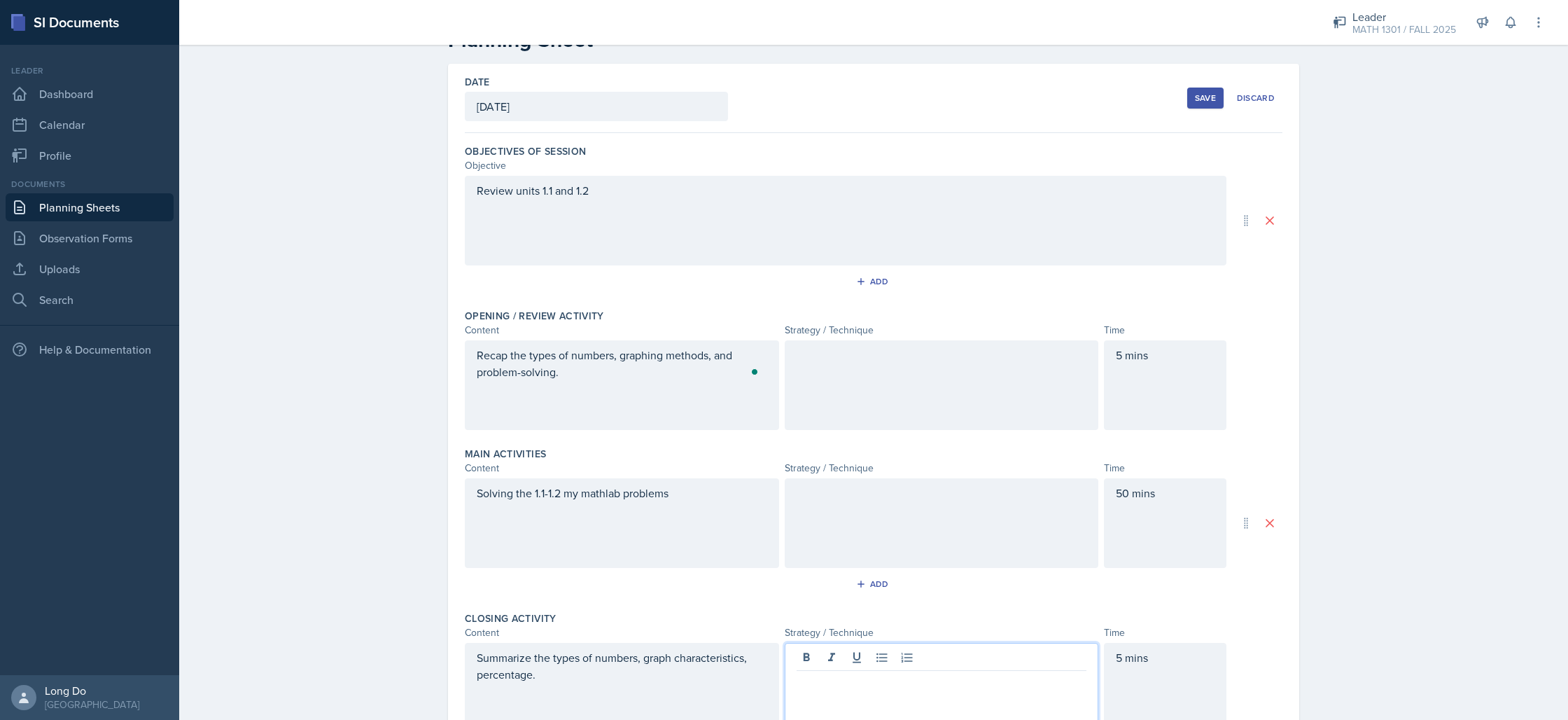
click at [949, 378] on div at bounding box center [942, 385] width 314 height 90
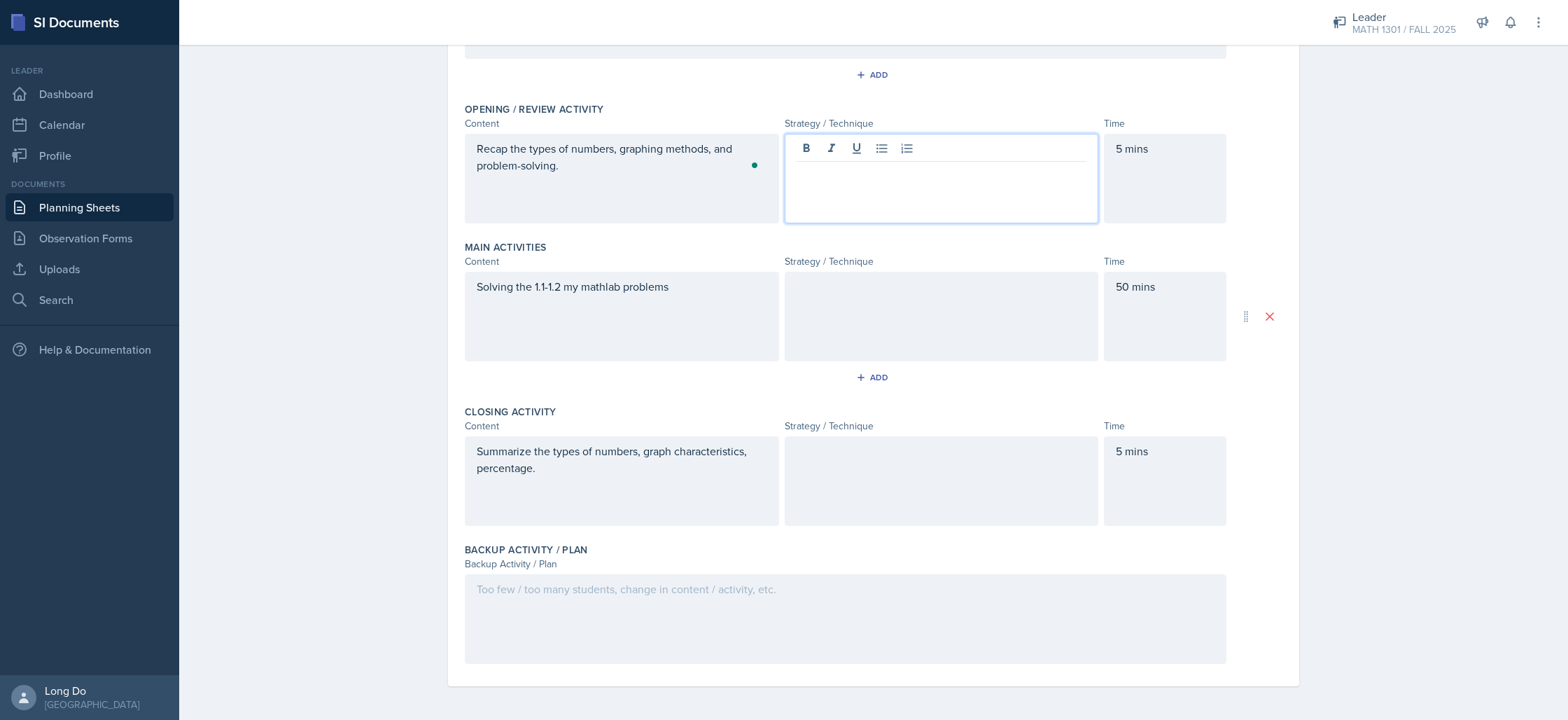
click at [1010, 630] on div at bounding box center [845, 619] width 762 height 90
click at [926, 141] on div at bounding box center [942, 178] width 314 height 90
click at [893, 501] on div at bounding box center [942, 481] width 314 height 90
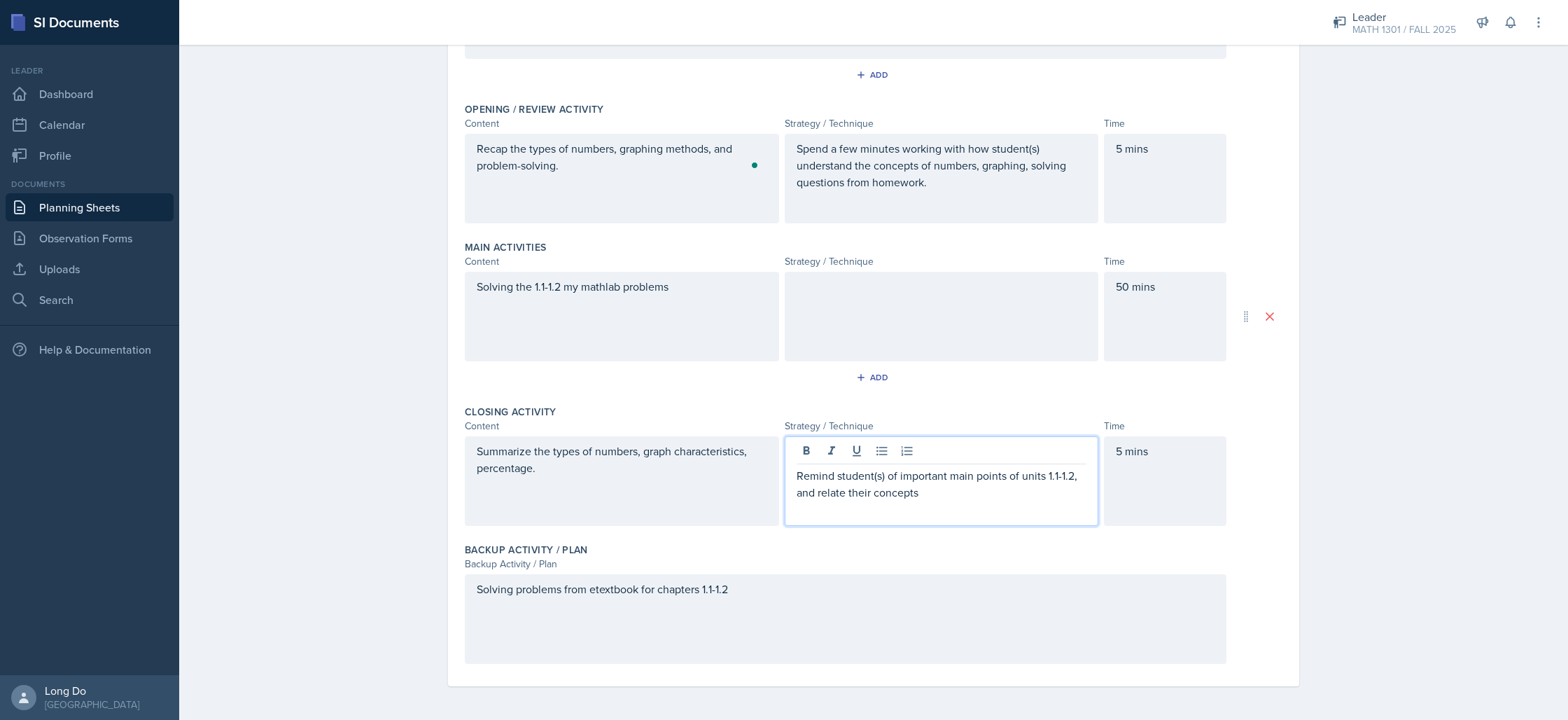
click at [832, 501] on div "Remind student(s) of important main points of units 1.1-1.2, and relate their c…" at bounding box center [942, 481] width 314 height 90
click at [831, 498] on p "Remind student(s) of important main points of units 1.1-1.2, and relate their c…" at bounding box center [942, 483] width 291 height 34
click at [938, 491] on p "Remind student(s) of important main points of units 1.1-1.2, and connect their …" at bounding box center [942, 483] width 291 height 34
click at [974, 320] on div at bounding box center [942, 317] width 314 height 90
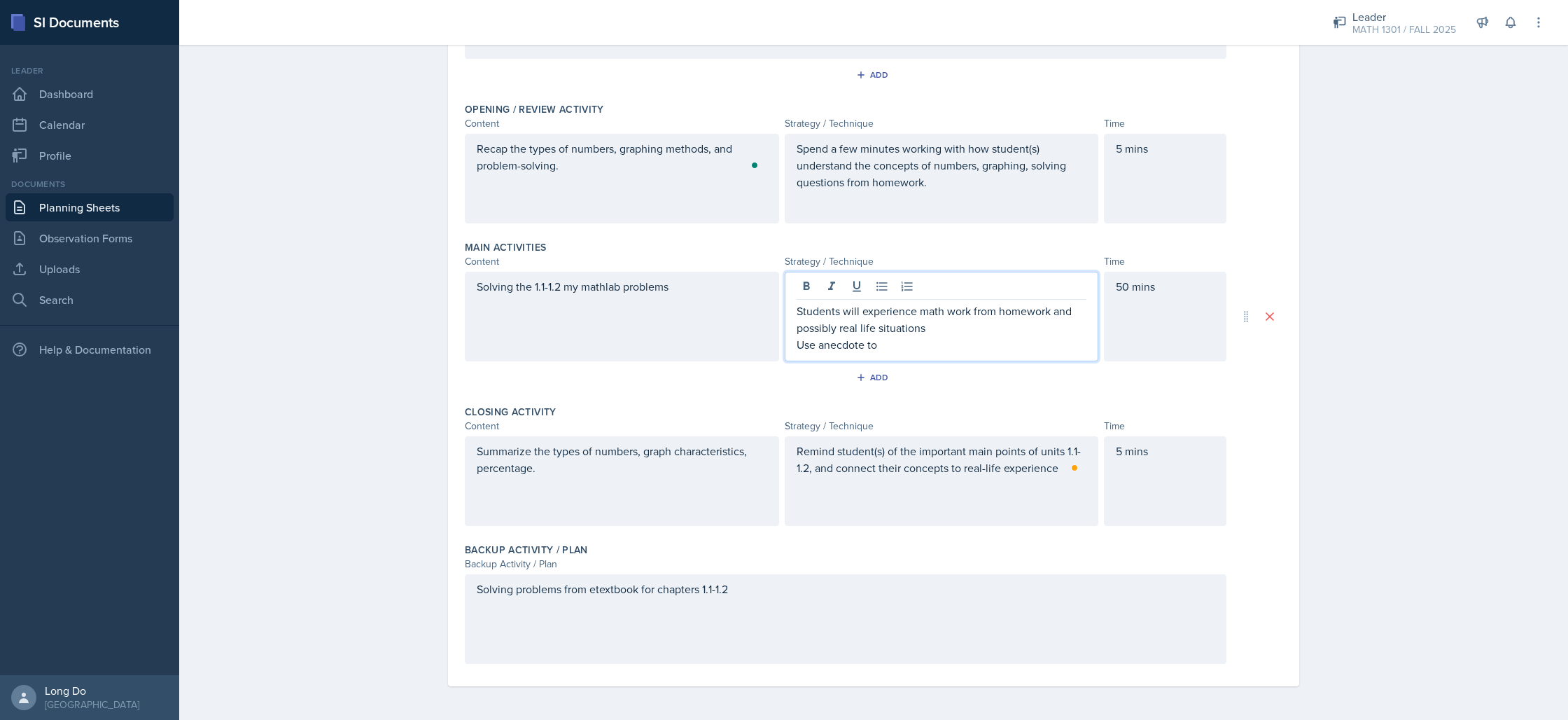
click at [930, 348] on p "Use anecdote to" at bounding box center [942, 343] width 291 height 17
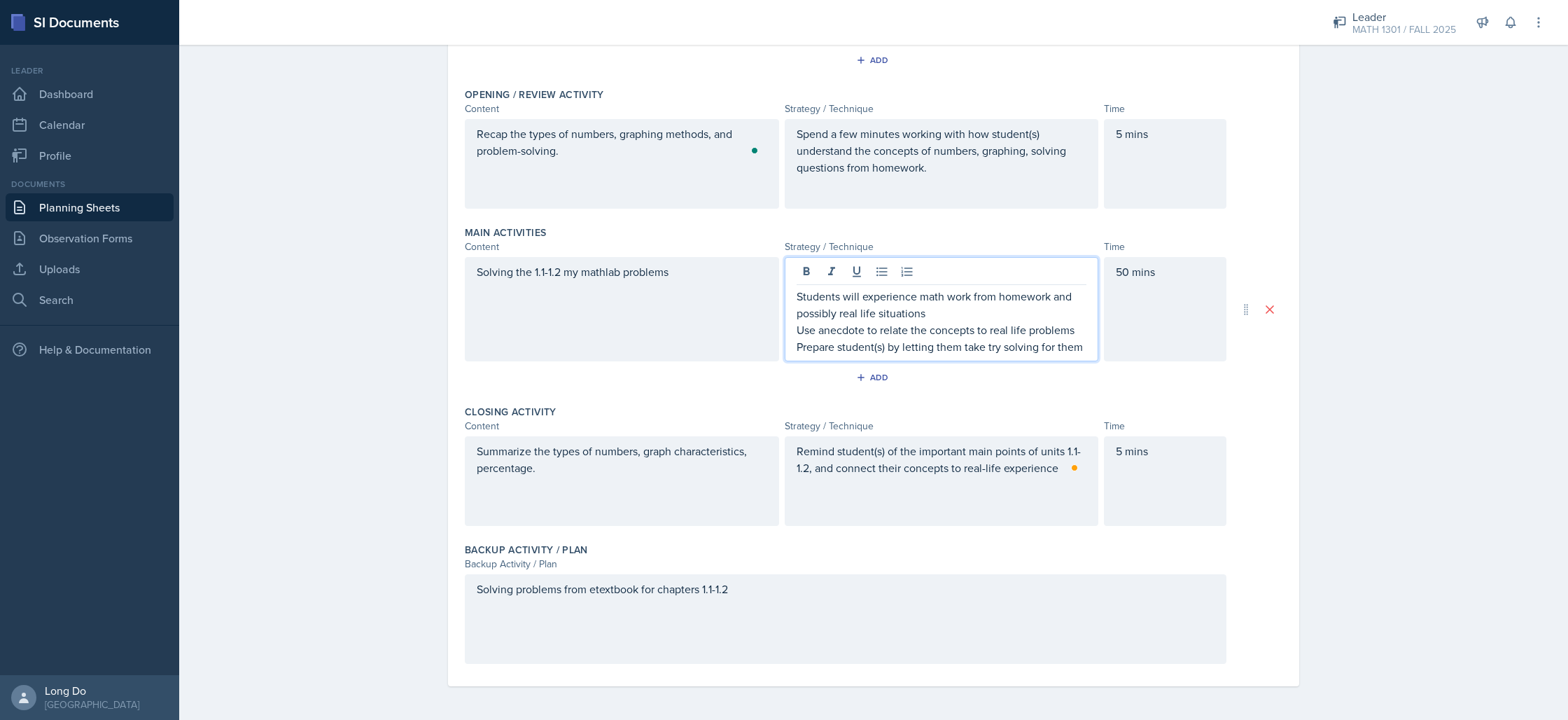
scroll to position [277, 0]
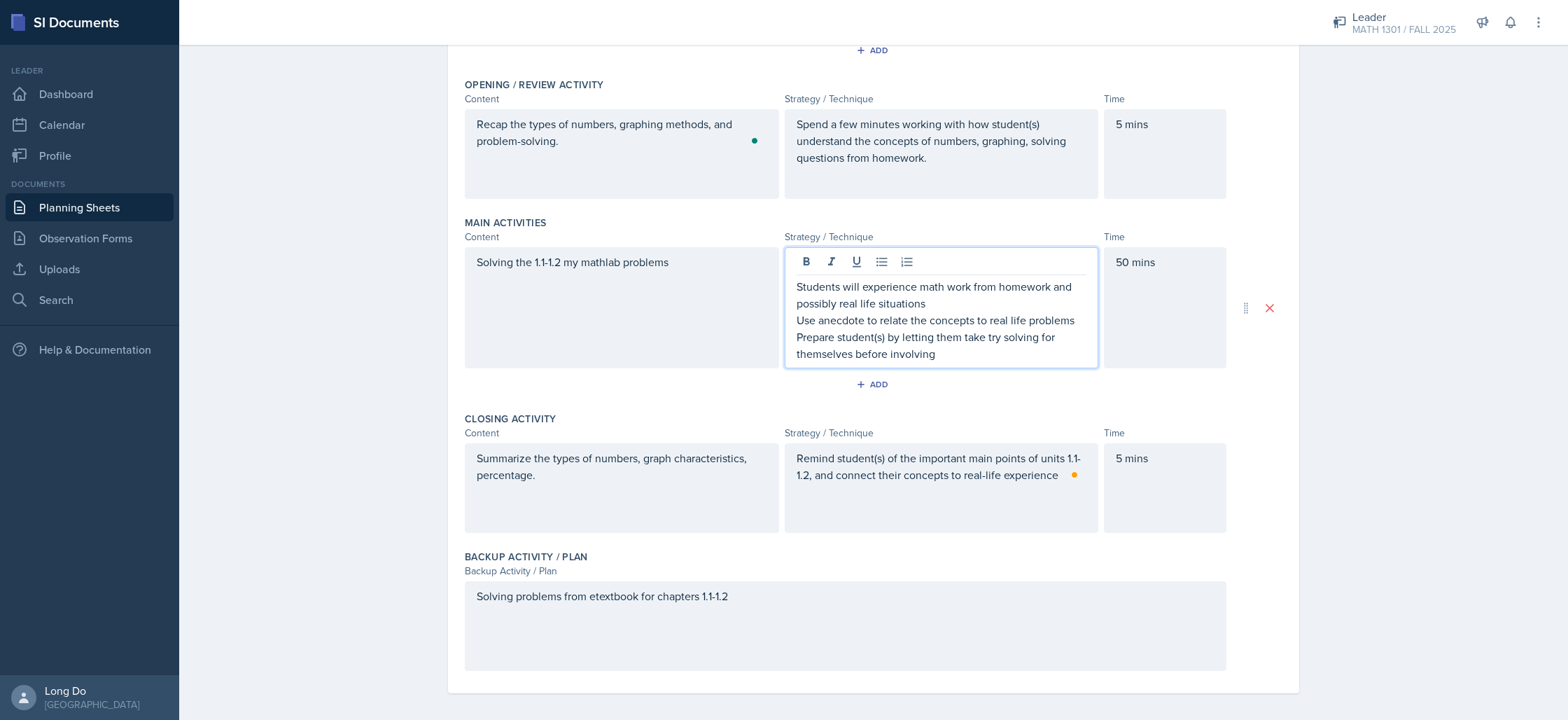
click at [1320, 361] on div "Planning Sheets [DATE] Planning Sheet Date [DATE] [DATE] 27 28 29 30 31 1 2 3 4…" at bounding box center [873, 243] width 1389 height 966
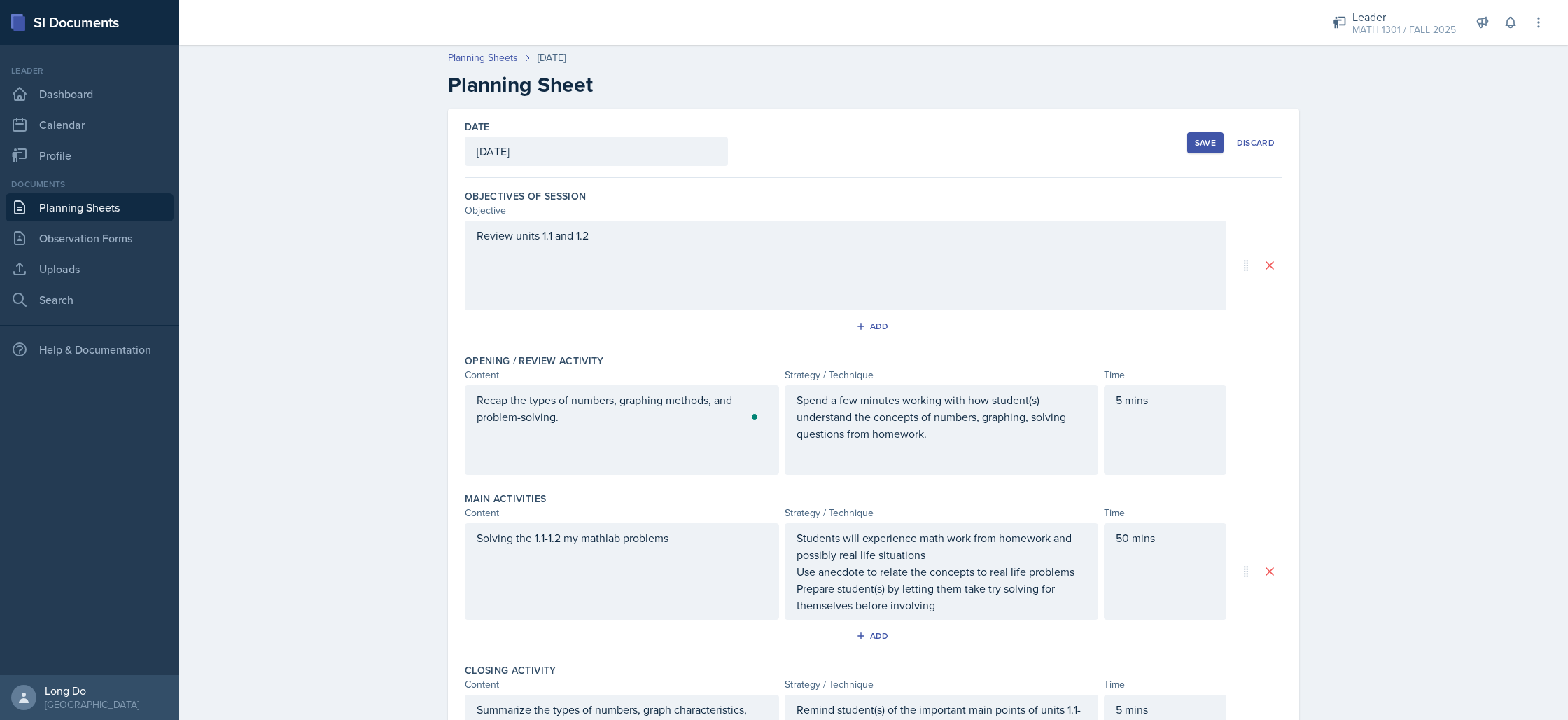
scroll to position [0, 0]
click at [1204, 147] on div "Save" at bounding box center [1205, 144] width 21 height 11
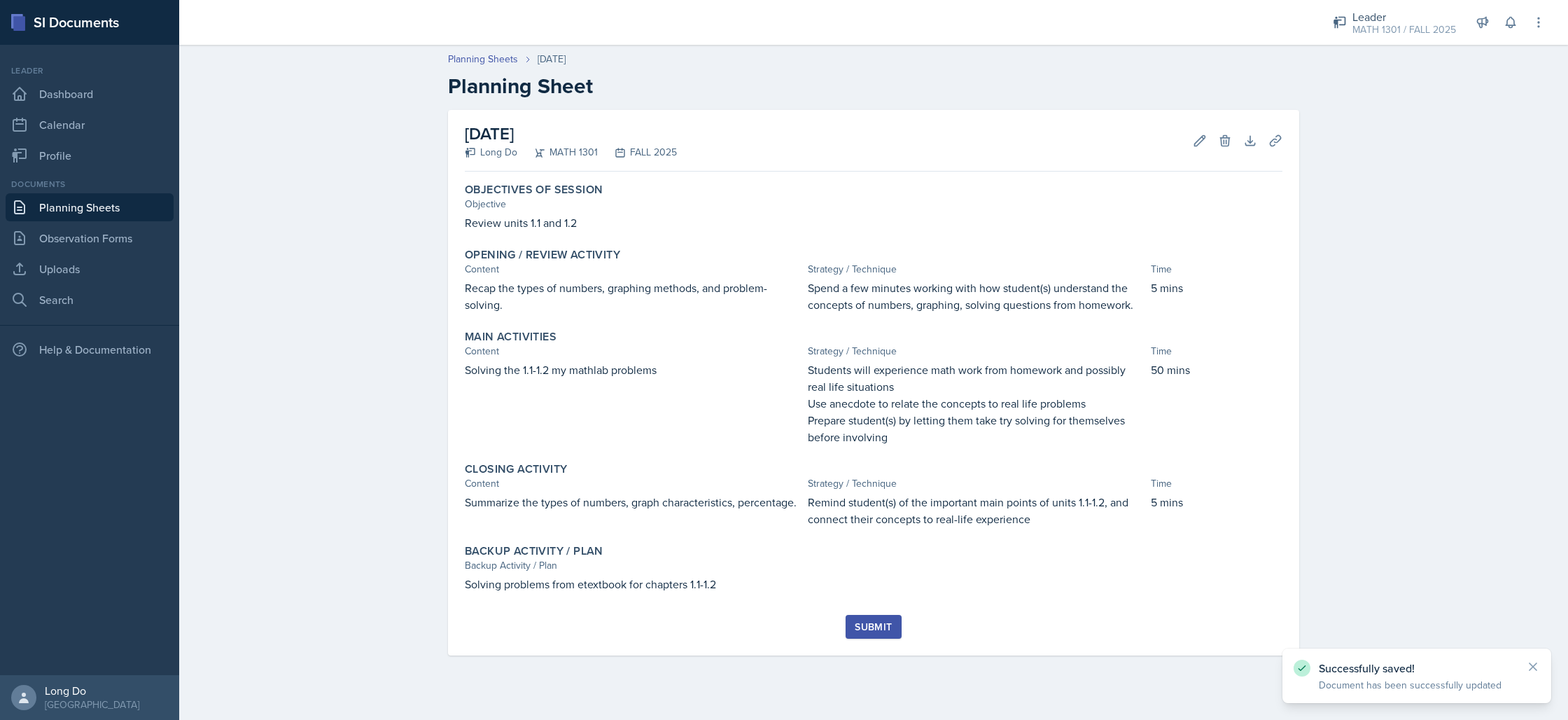
click at [868, 624] on div "Submit" at bounding box center [872, 626] width 37 height 11
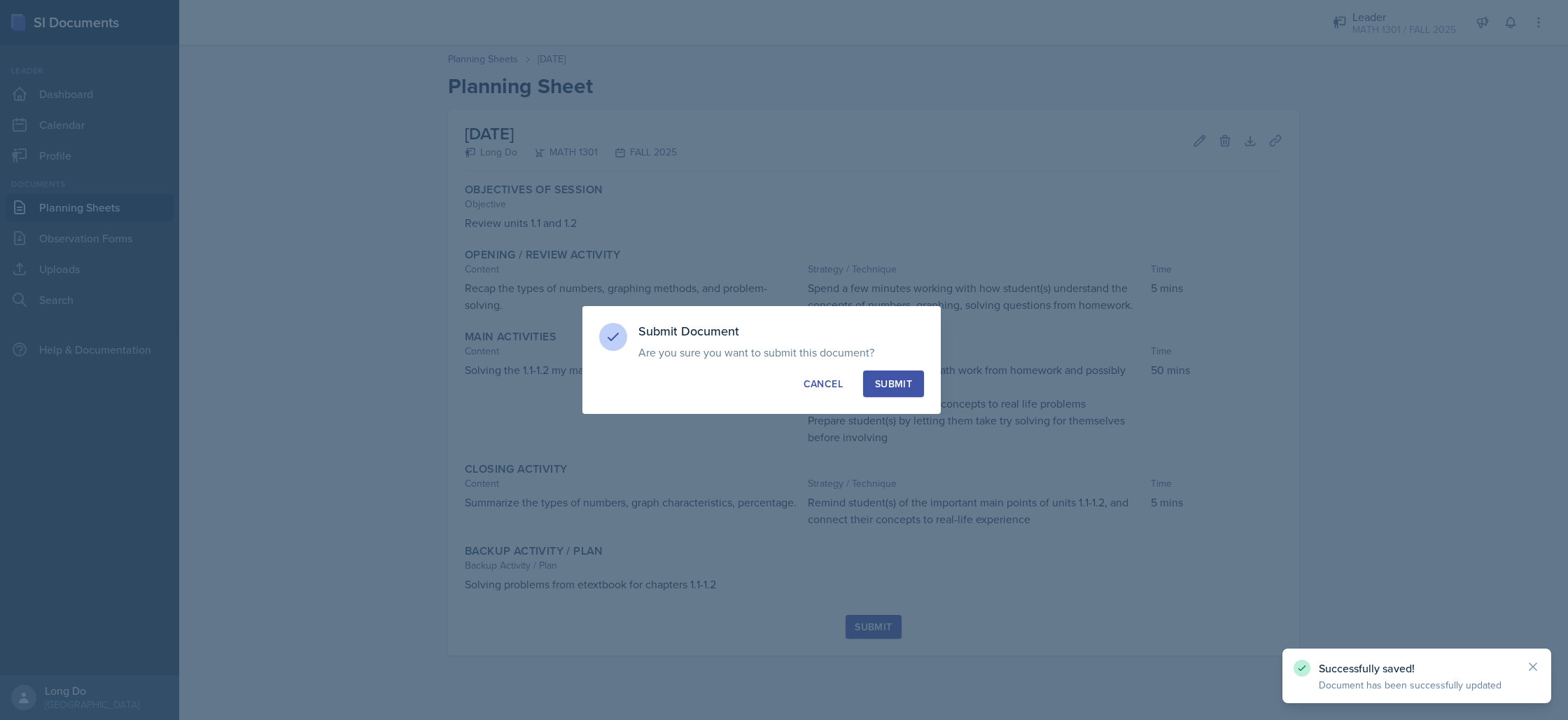
click at [915, 385] on button "Submit" at bounding box center [893, 384] width 61 height 27
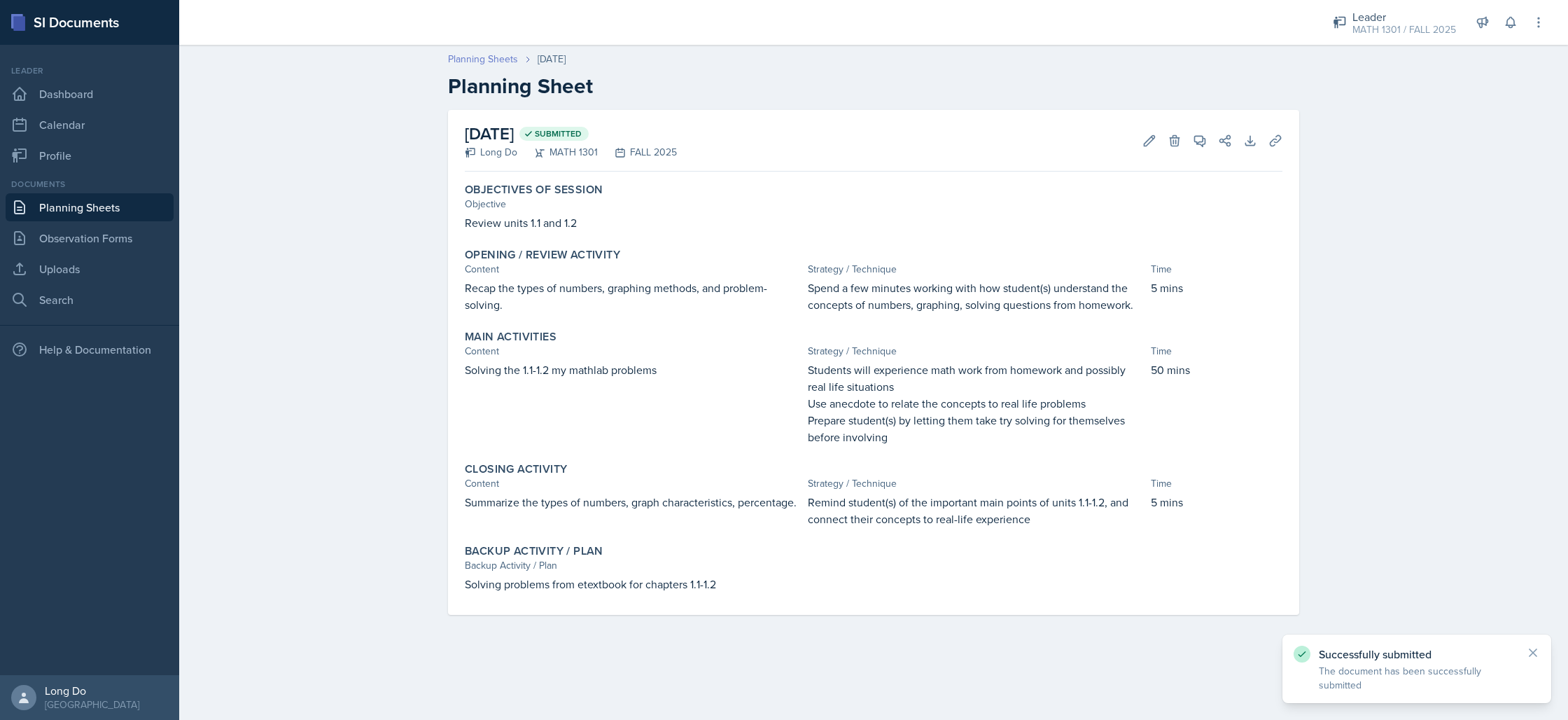
click at [499, 55] on link "Planning Sheets" at bounding box center [483, 59] width 70 height 15
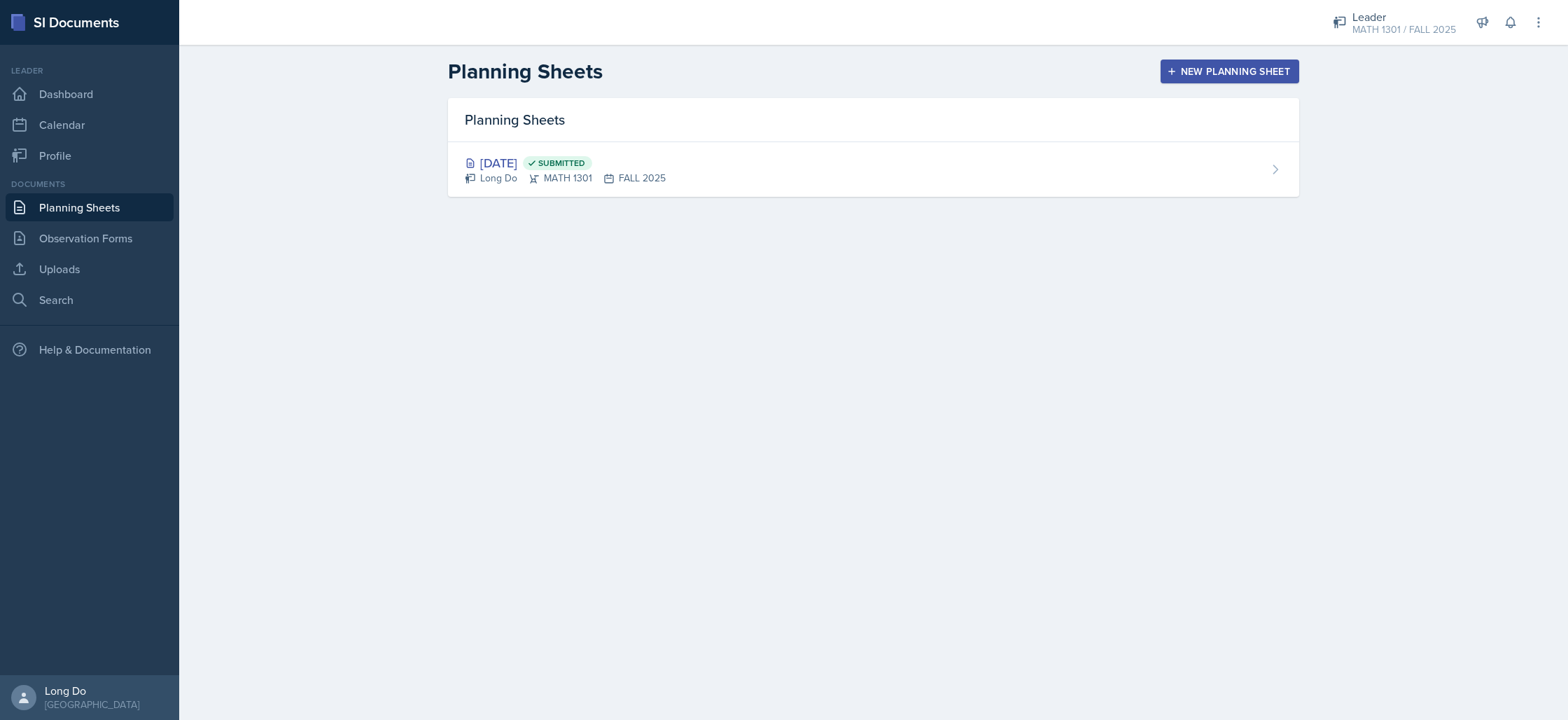
click at [1188, 73] on div "New Planning Sheet" at bounding box center [1229, 72] width 120 height 11
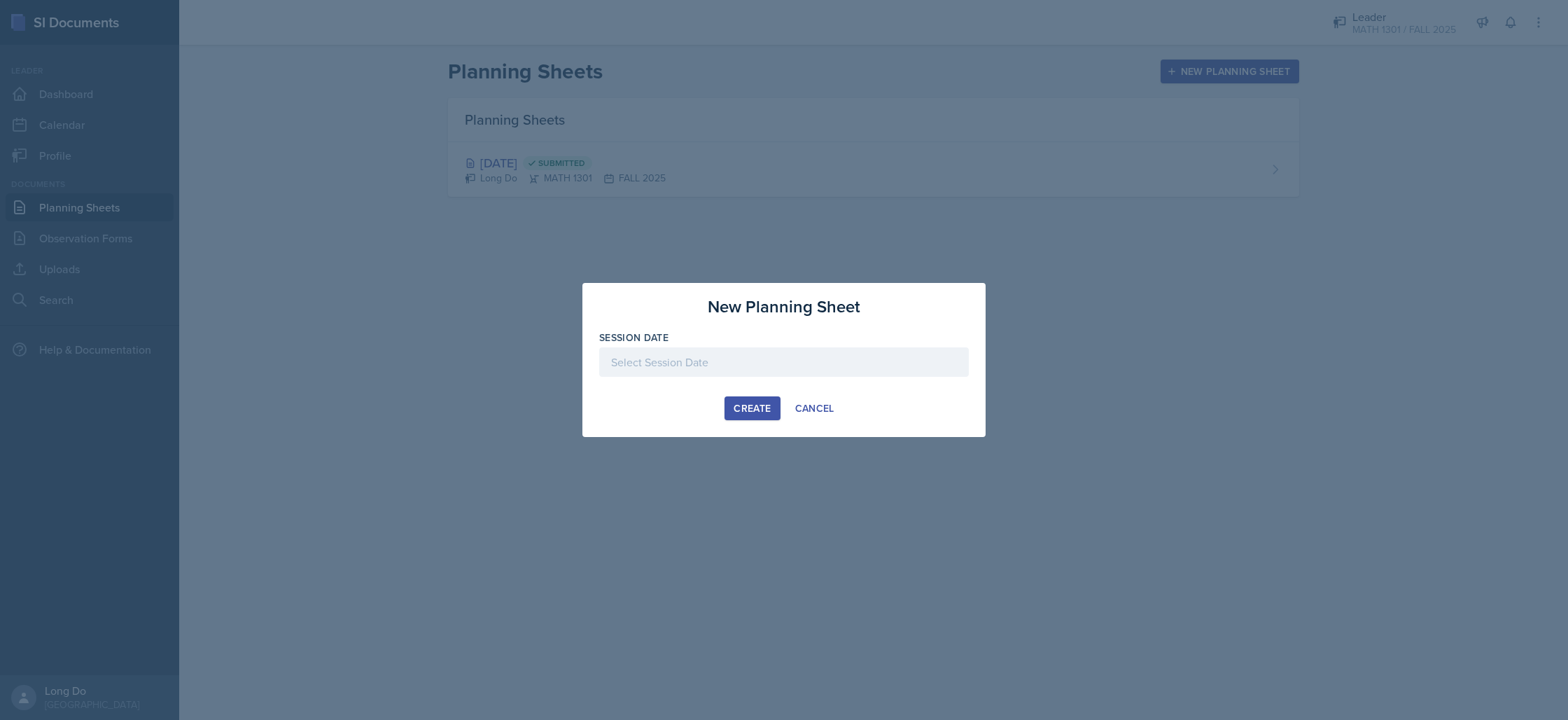
click at [883, 357] on div at bounding box center [784, 362] width 369 height 29
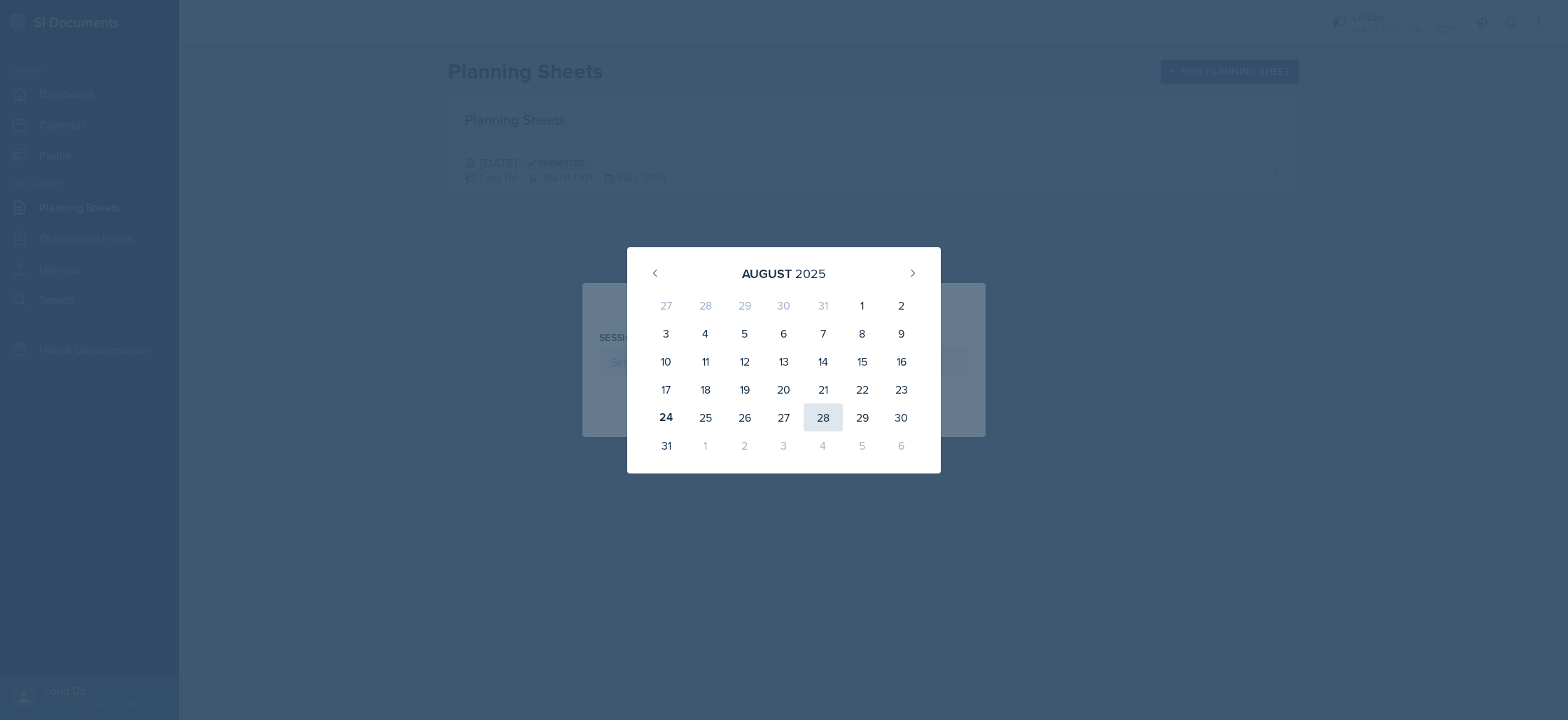
click at [832, 417] on div "28" at bounding box center [823, 417] width 39 height 28
type input "[DATE]"
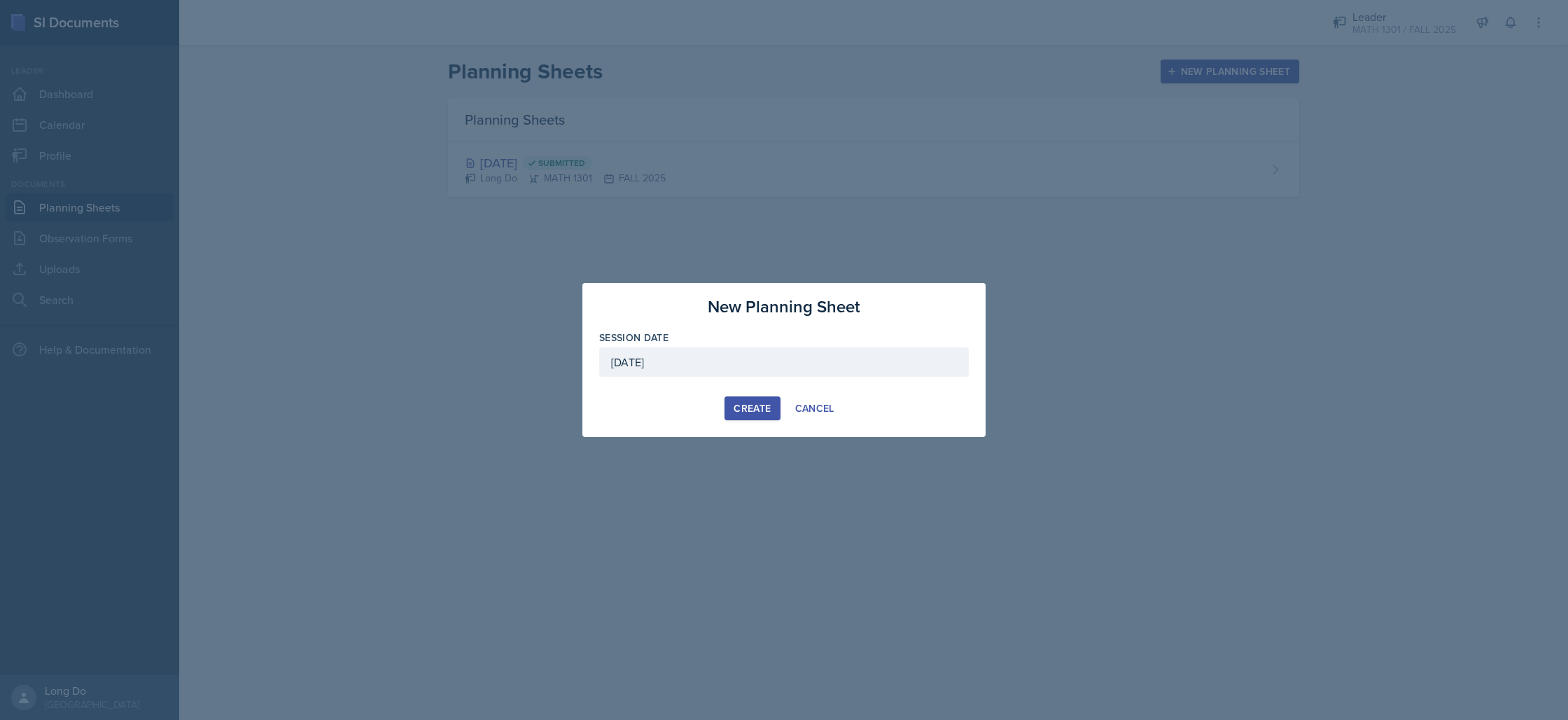
click at [748, 408] on div "Create" at bounding box center [751, 408] width 37 height 11
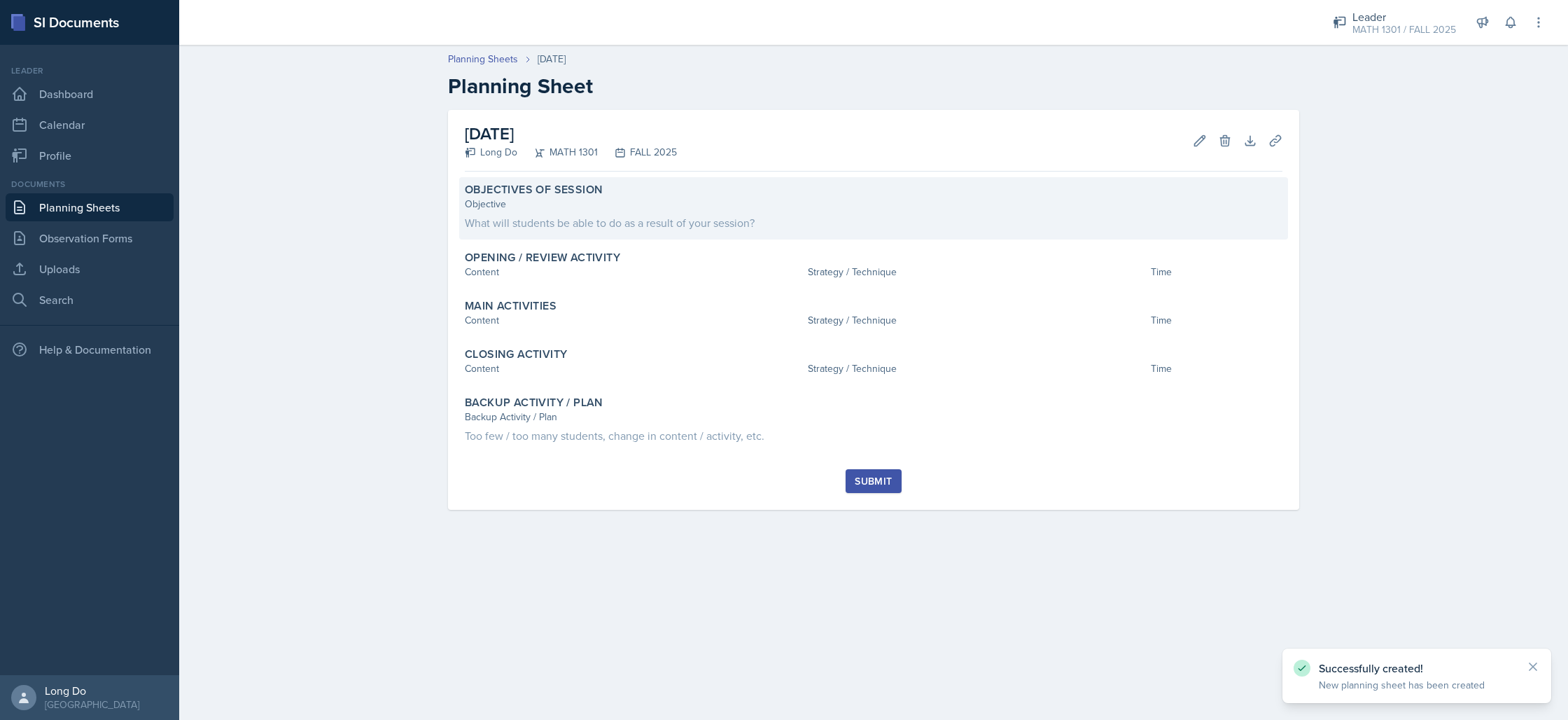
click at [806, 222] on div "What will students be able to do as a result of your session?" at bounding box center [873, 222] width 817 height 17
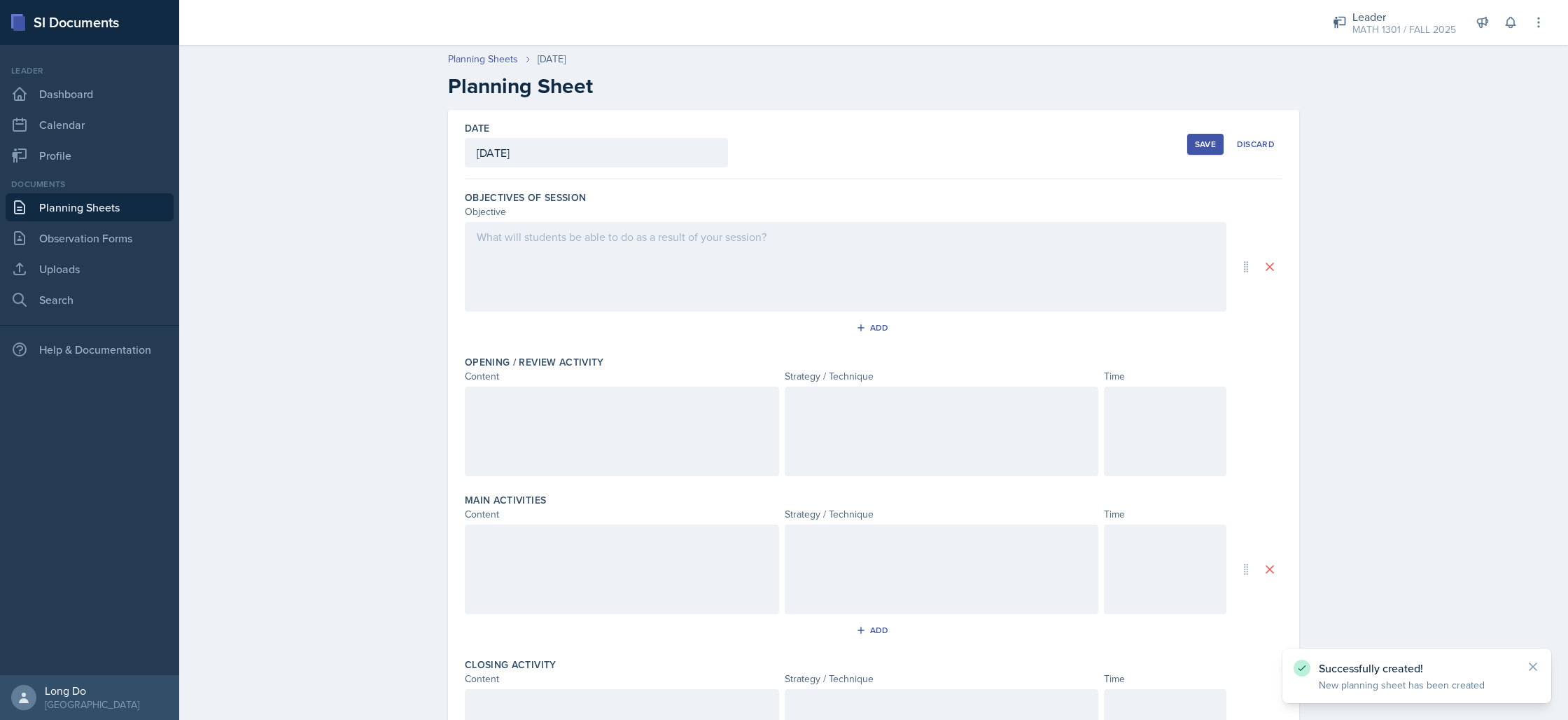
click at [959, 257] on div at bounding box center [845, 266] width 762 height 90
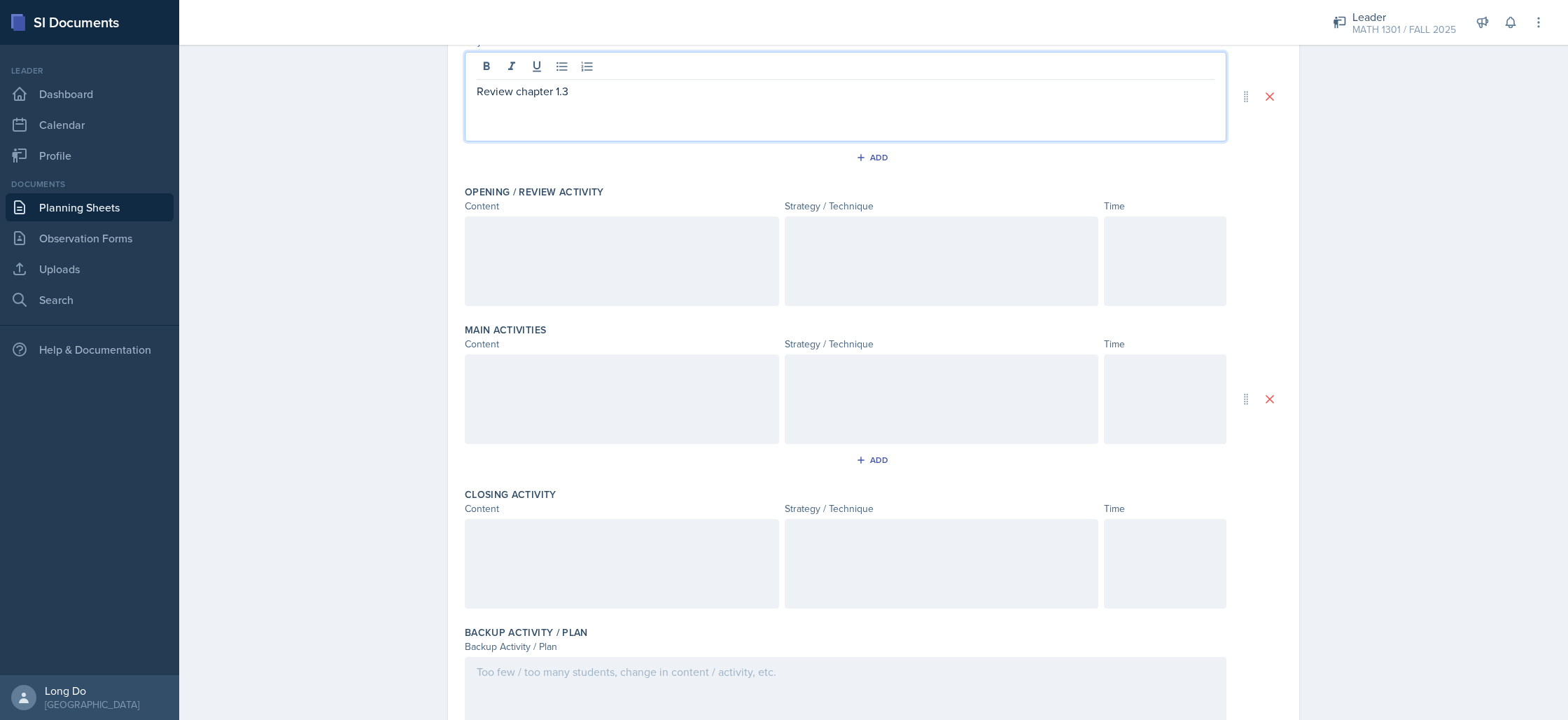
scroll to position [253, 0]
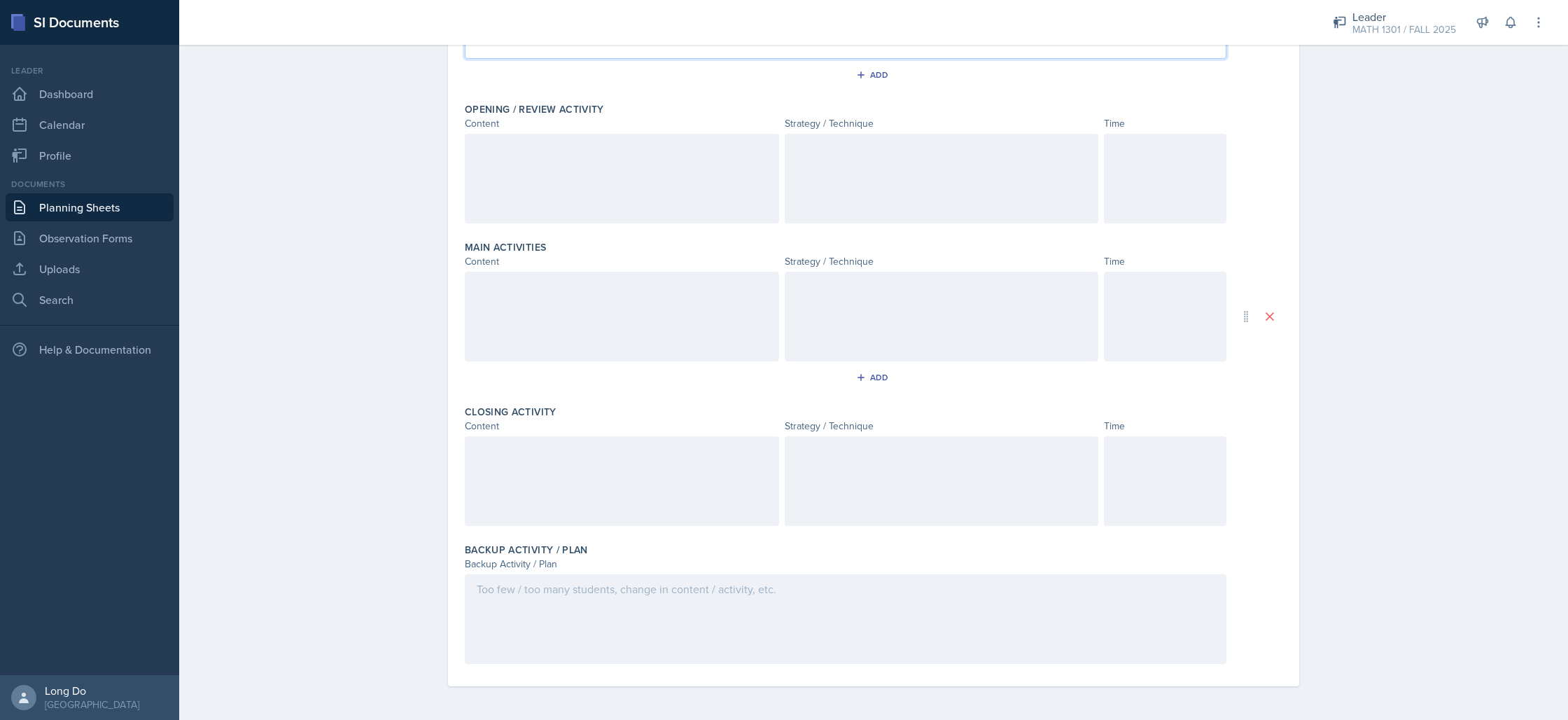
click at [1155, 130] on div "Time" at bounding box center [1165, 123] width 123 height 15
click at [1197, 160] on div at bounding box center [1165, 178] width 123 height 90
click at [1166, 316] on div at bounding box center [1165, 317] width 123 height 90
click at [1122, 472] on div at bounding box center [1165, 481] width 123 height 90
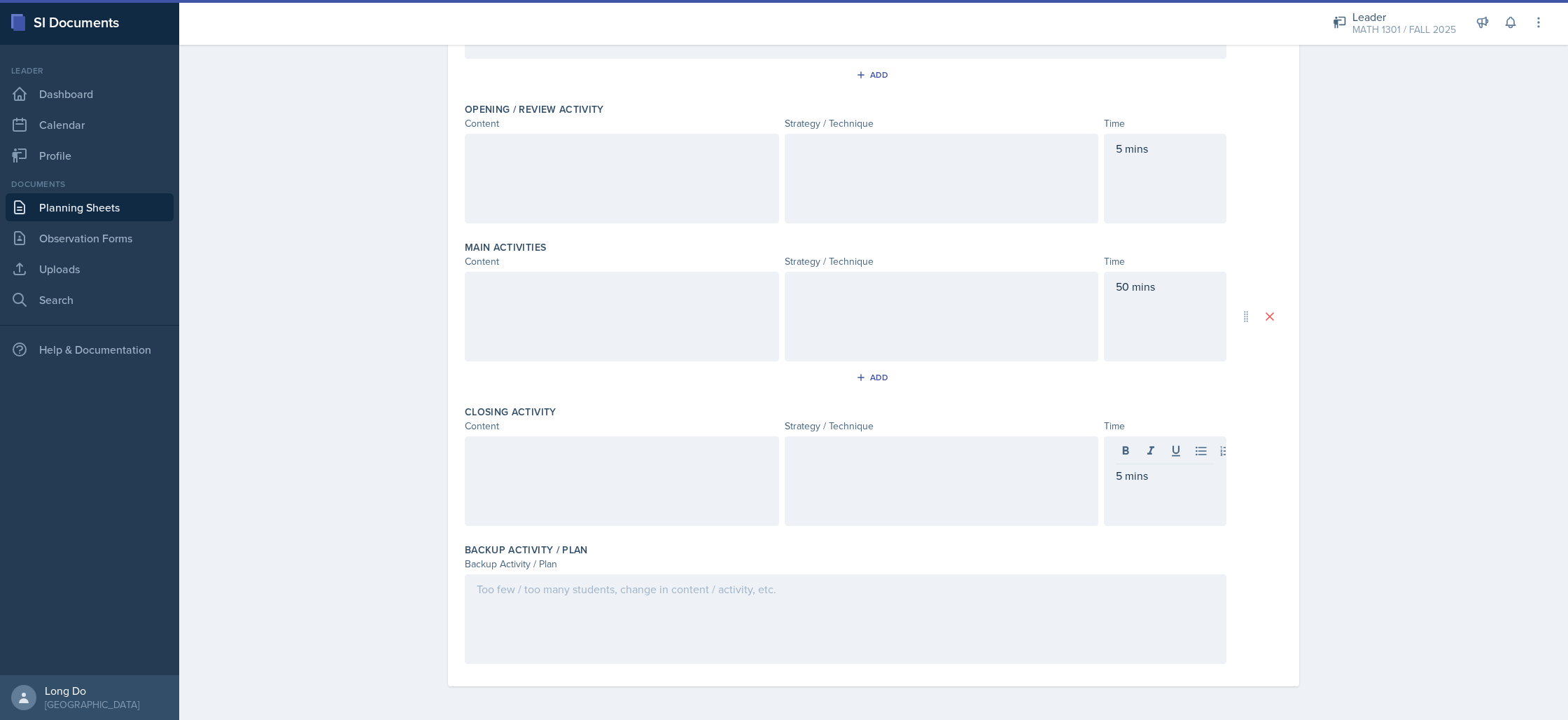
click at [649, 197] on div at bounding box center [622, 178] width 314 height 90
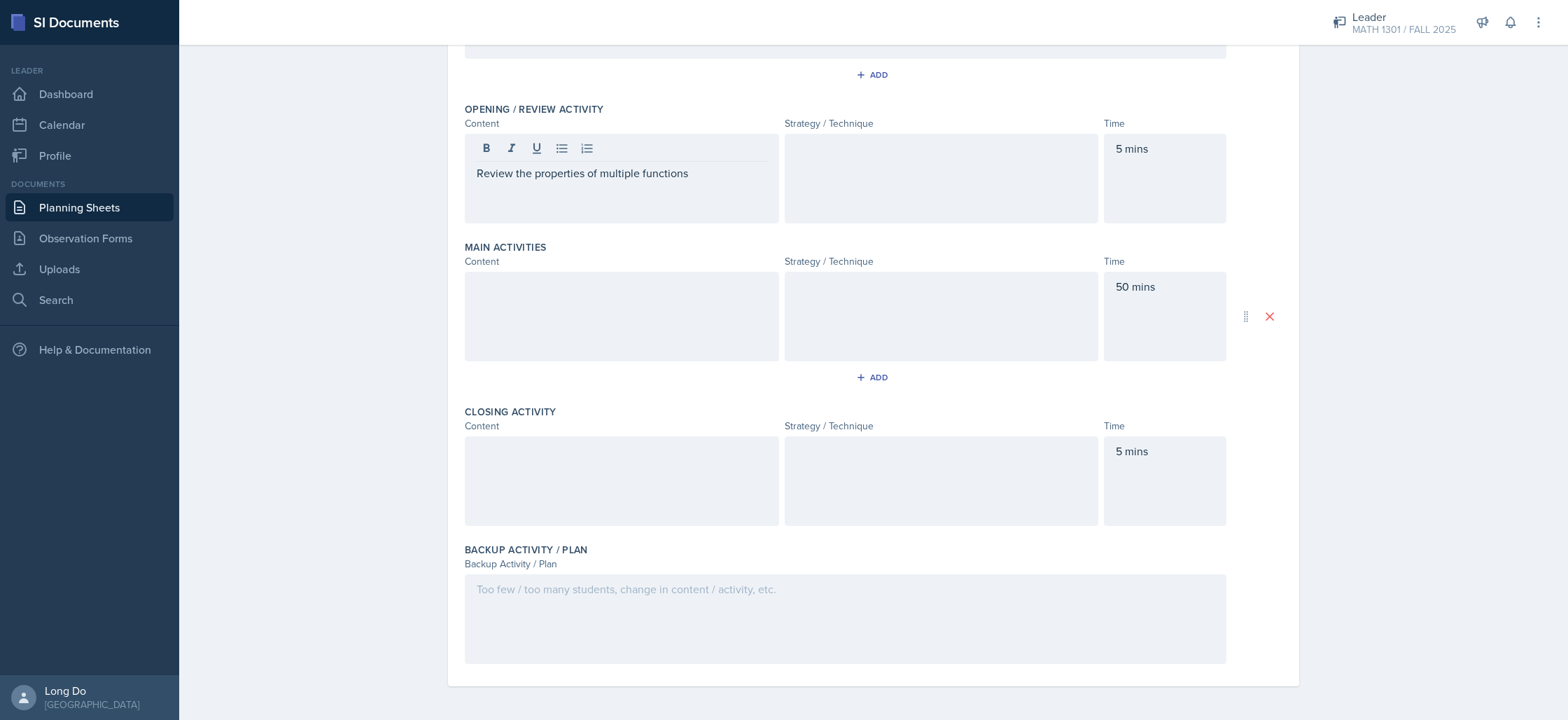
click at [690, 433] on div "Closing Activity Content Strategy / Technique Time 5 mins" at bounding box center [873, 468] width 817 height 138
click at [694, 461] on div at bounding box center [622, 481] width 314 height 90
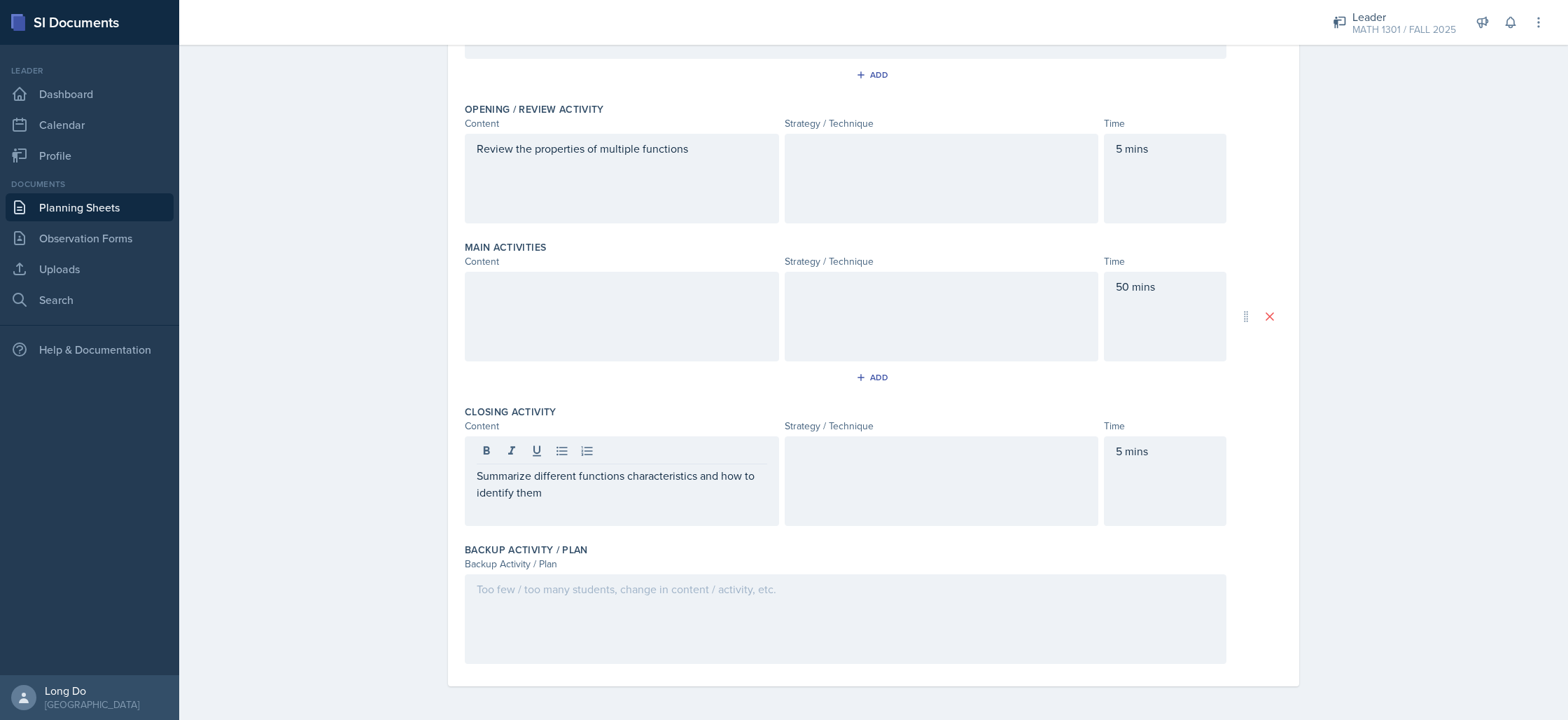
click at [697, 618] on div at bounding box center [845, 619] width 762 height 90
drag, startPoint x: 609, startPoint y: 332, endPoint x: 675, endPoint y: 344, distance: 67.1
click at [608, 332] on div at bounding box center [622, 317] width 314 height 90
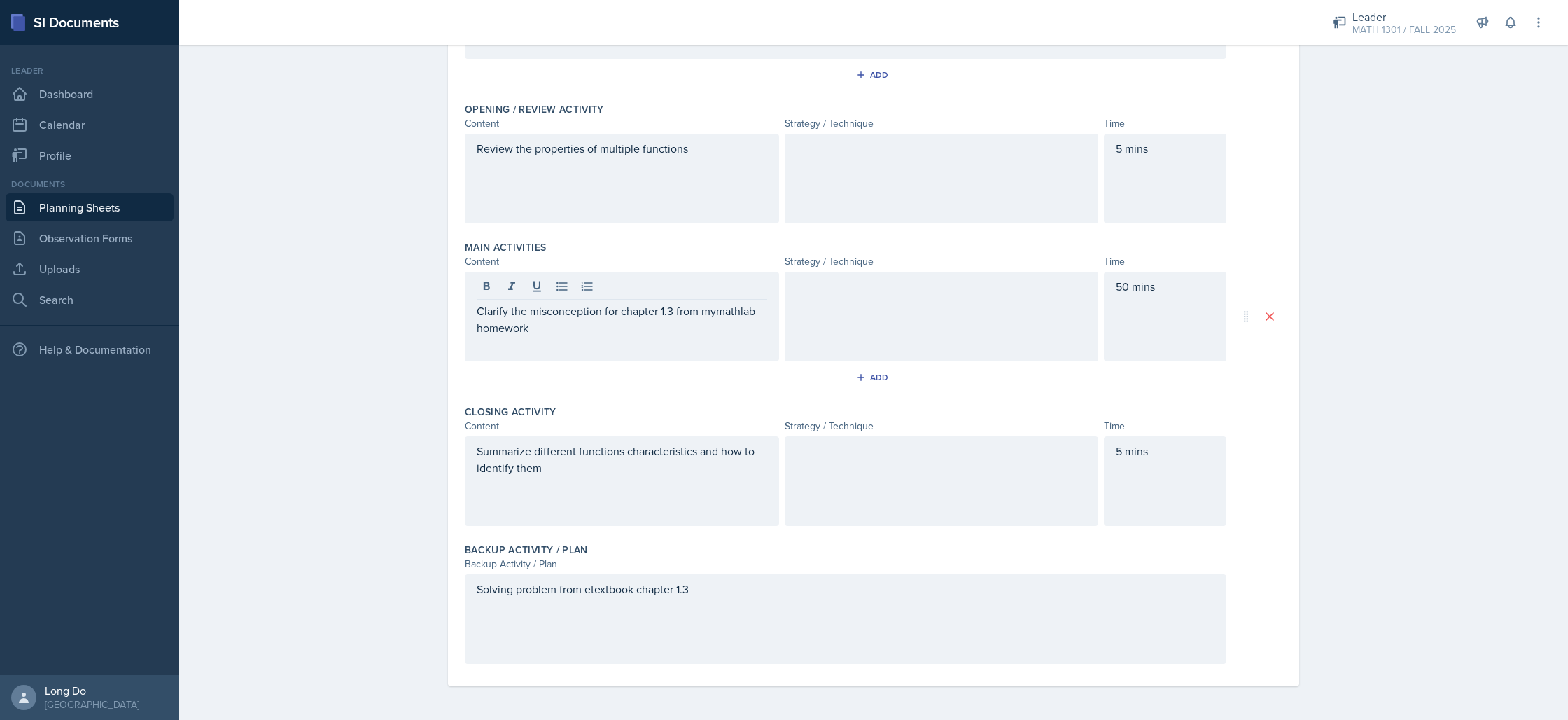
click at [961, 178] on div at bounding box center [942, 178] width 314 height 90
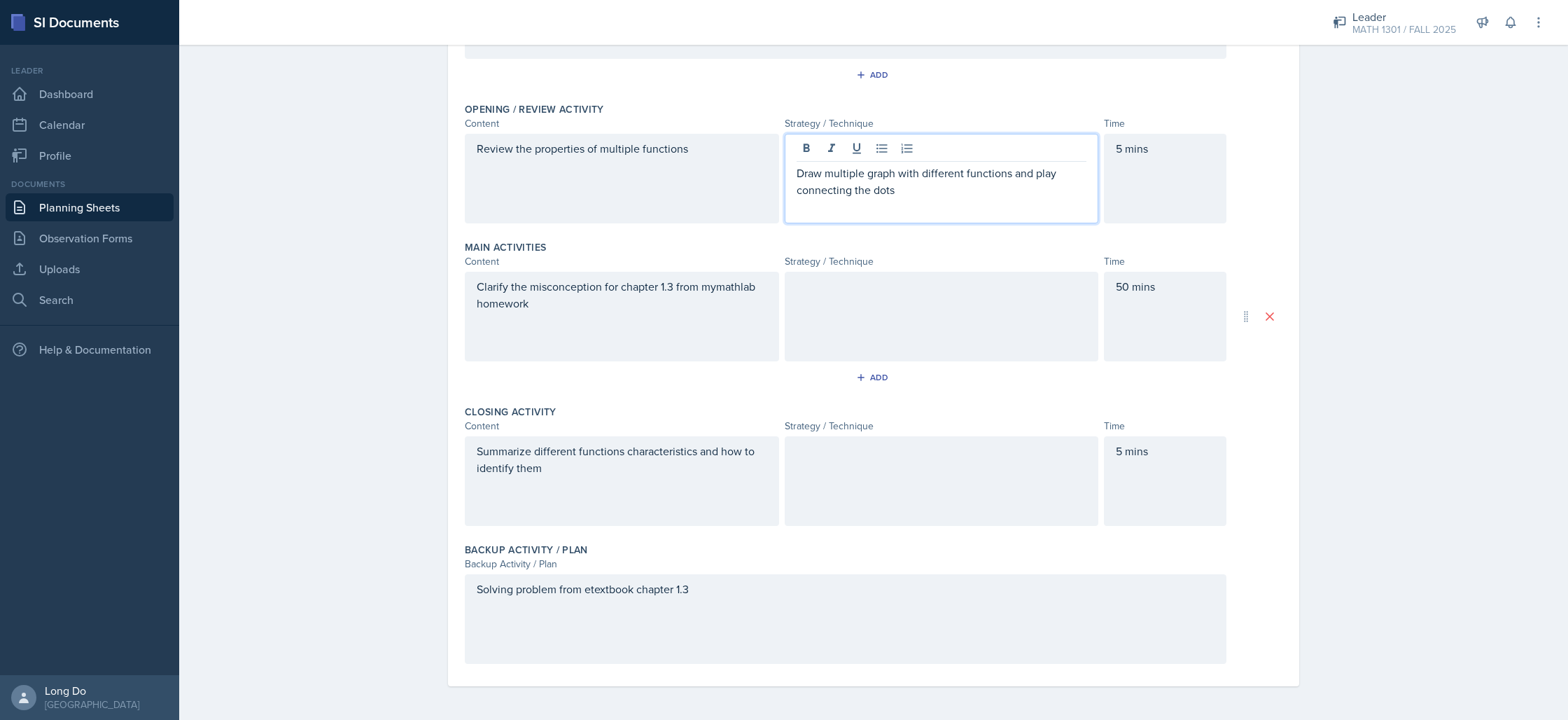
click at [909, 314] on div at bounding box center [942, 317] width 314 height 90
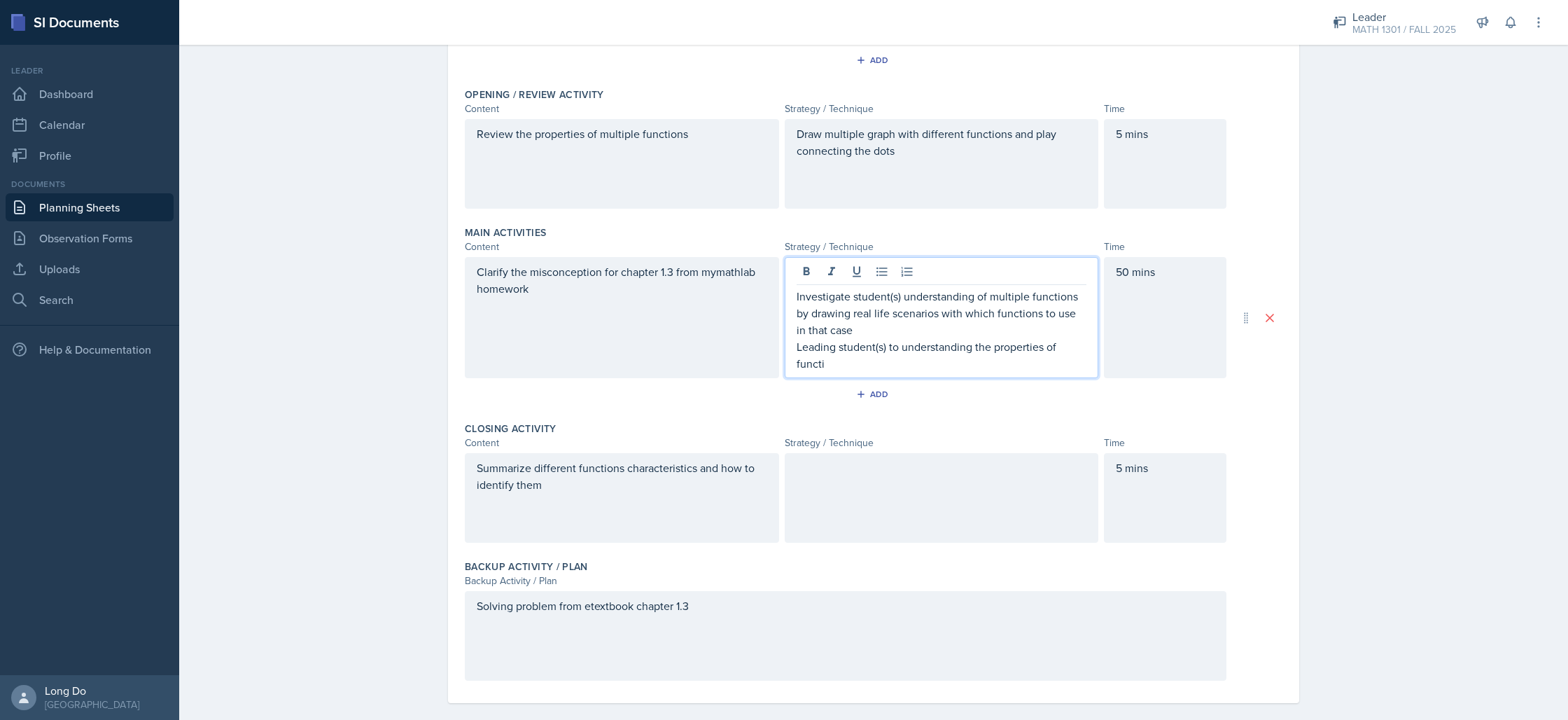
scroll to position [277, 0]
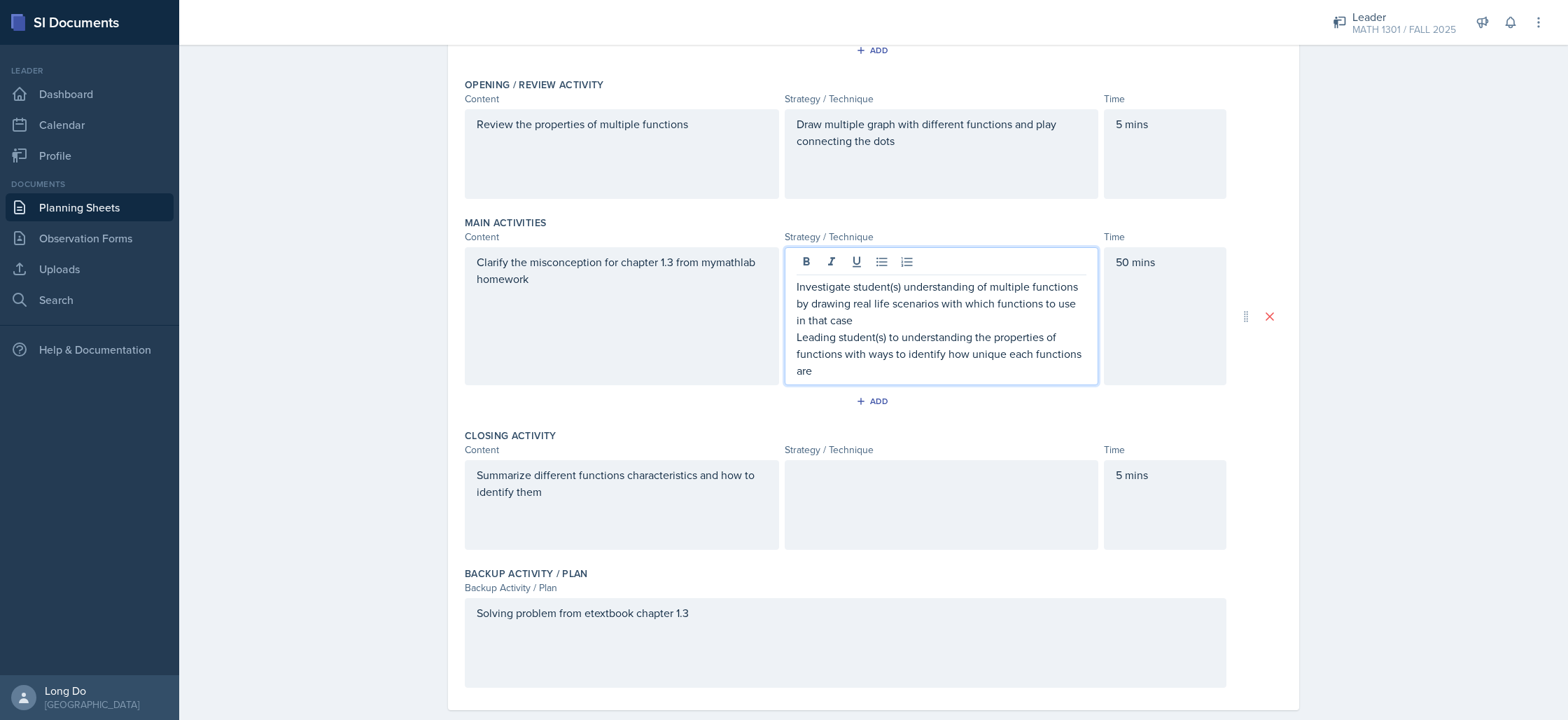
click at [960, 518] on div at bounding box center [942, 505] width 314 height 90
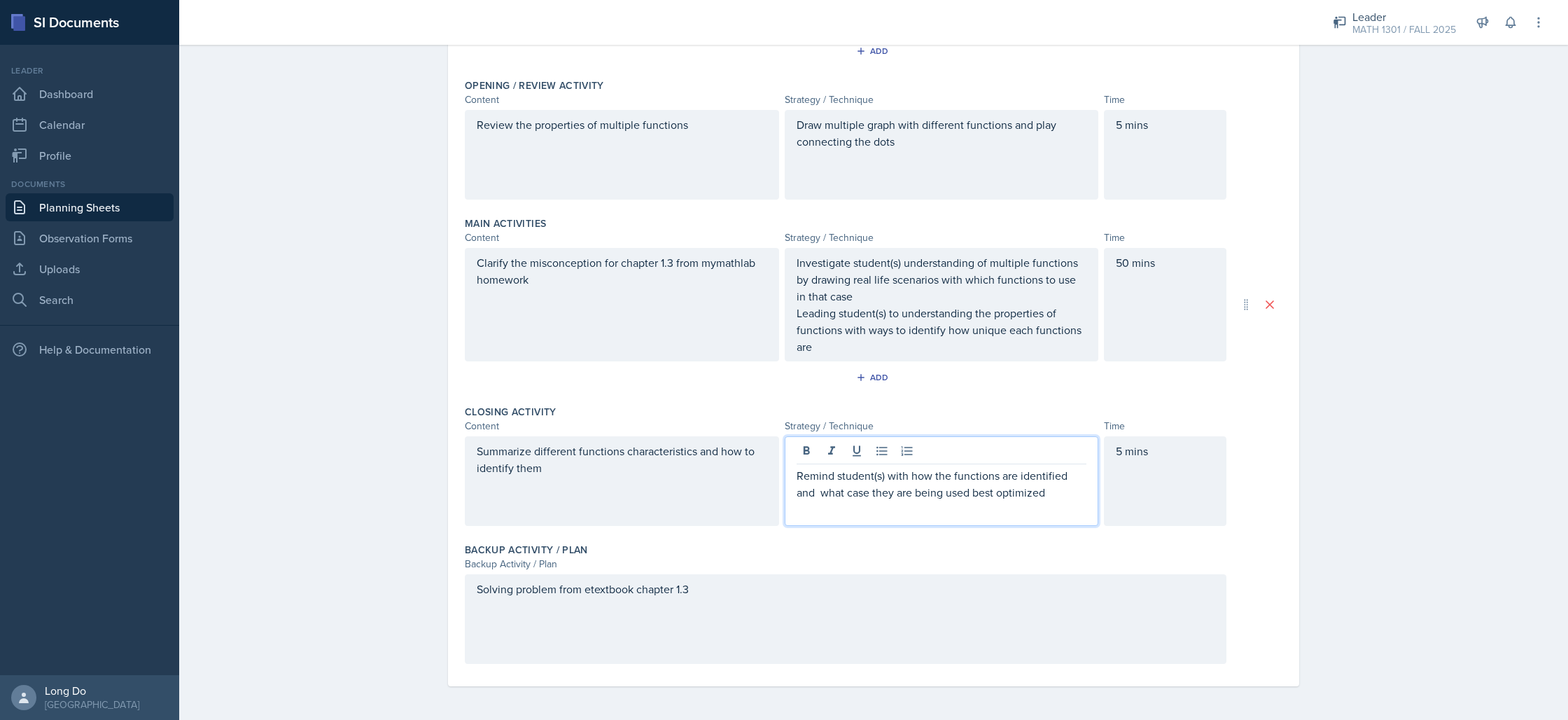
scroll to position [0, 0]
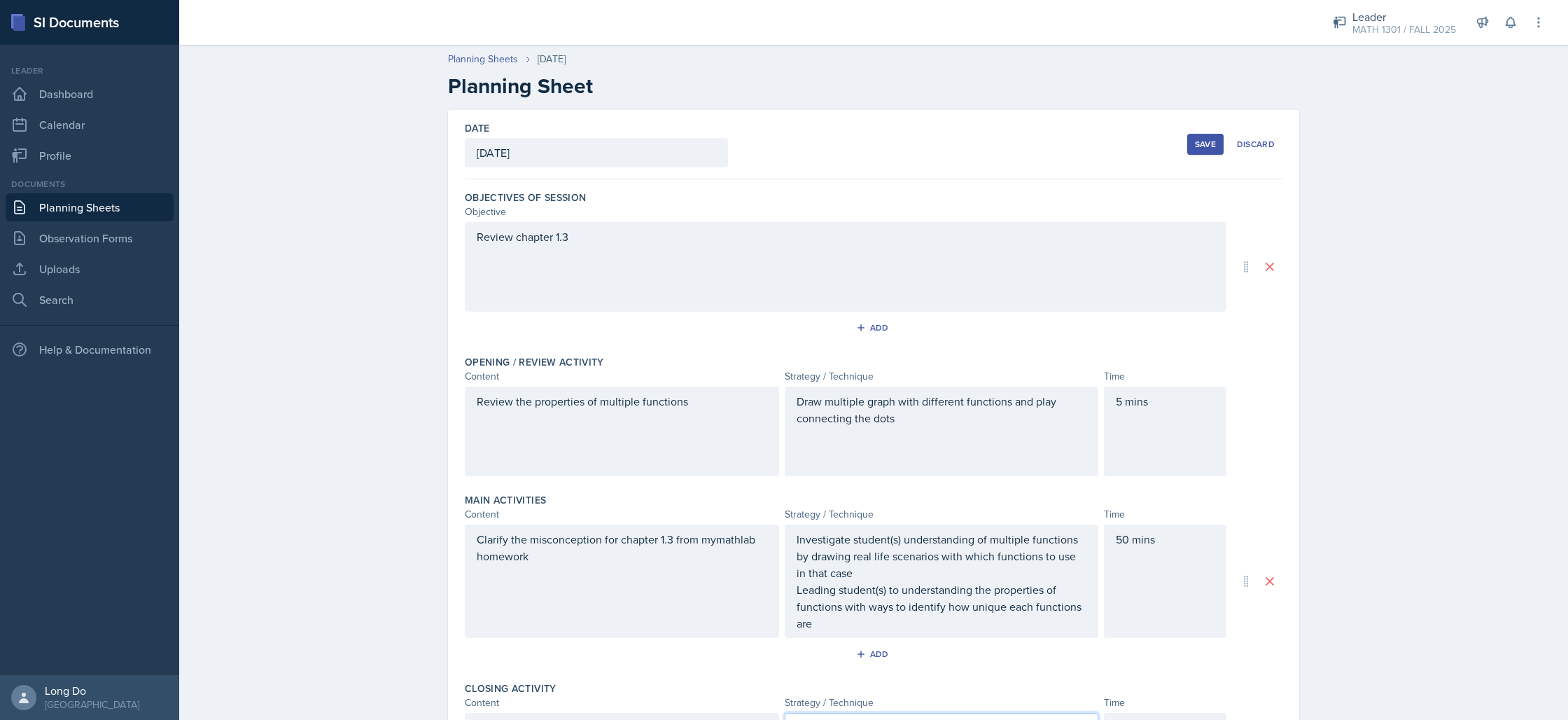
click at [1203, 142] on div "Save" at bounding box center [1205, 144] width 21 height 11
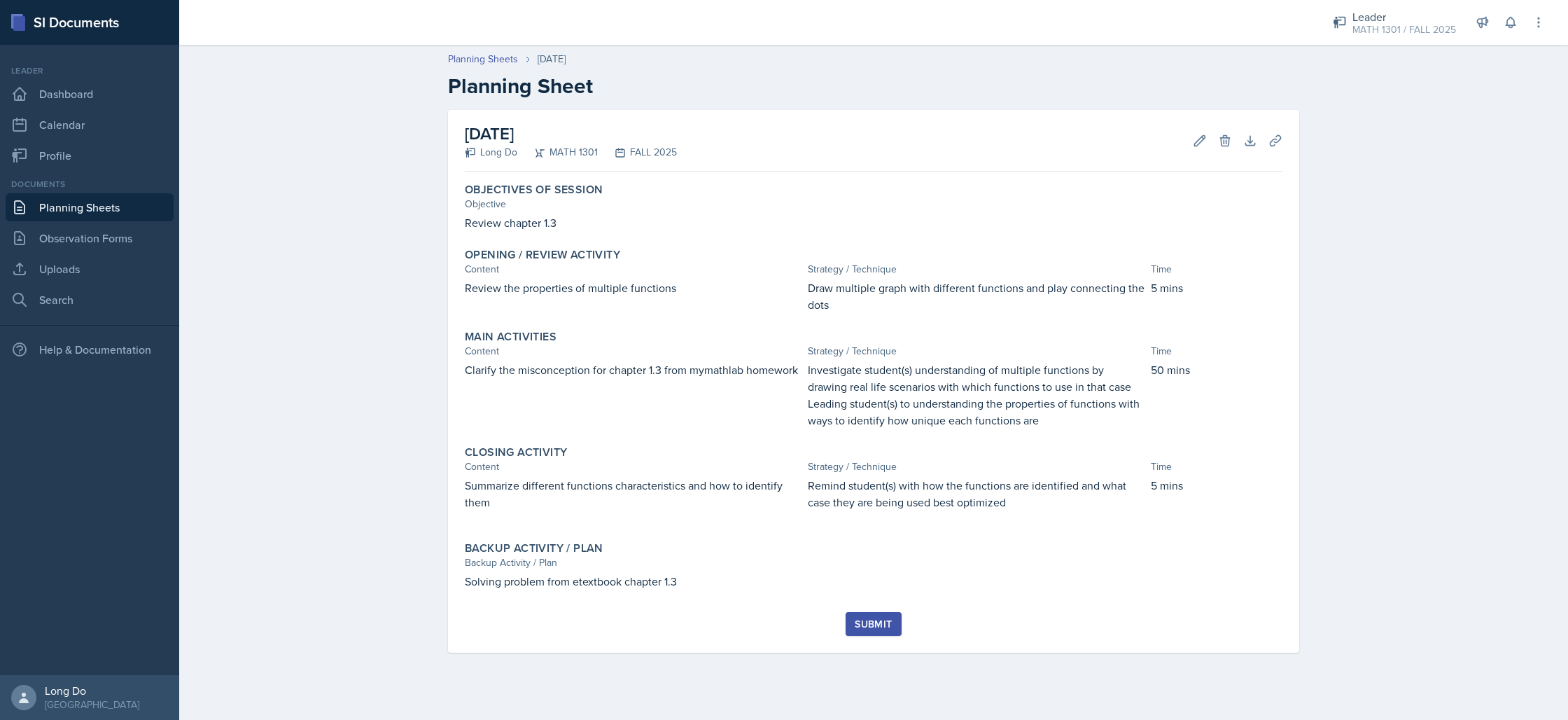
click at [887, 630] on div "Submit" at bounding box center [872, 623] width 37 height 11
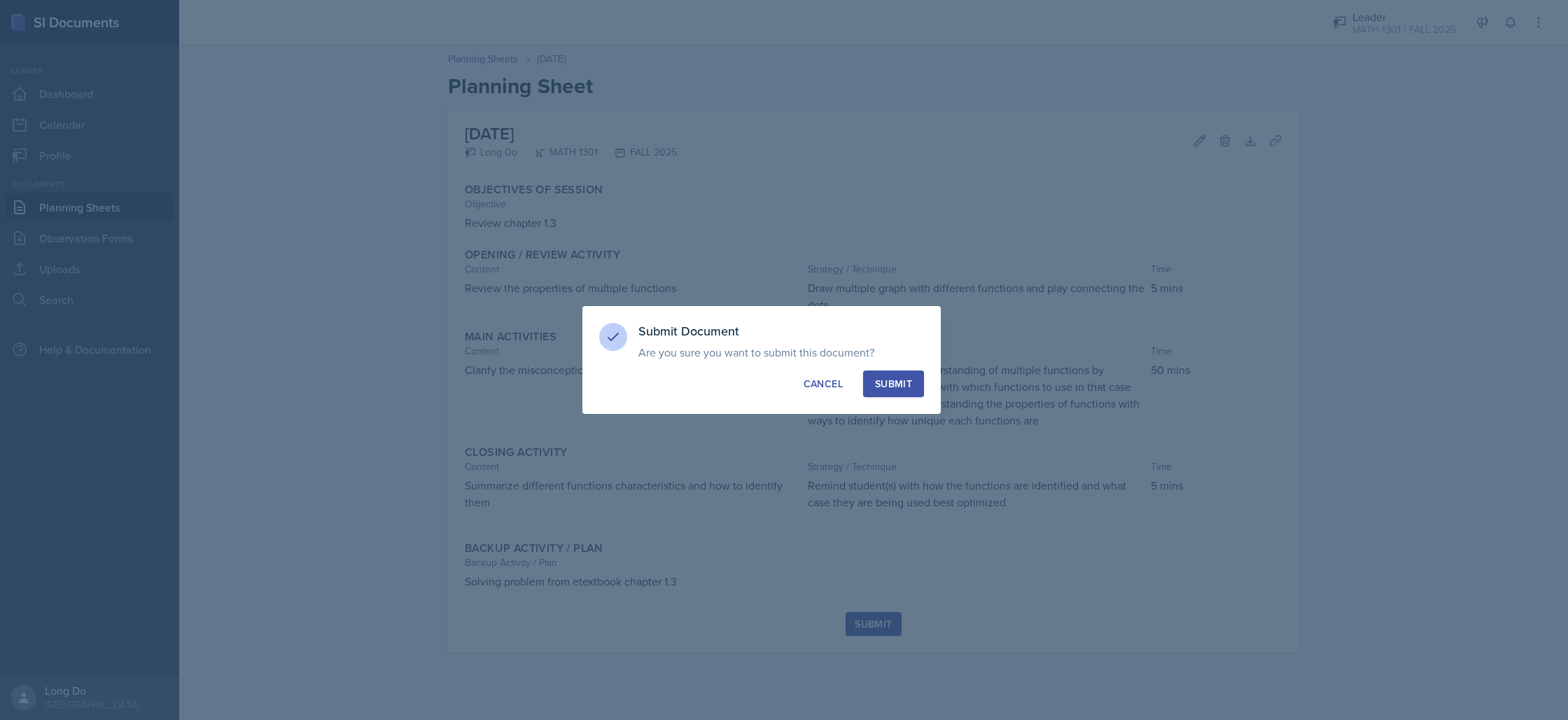
click at [908, 386] on div "Submit" at bounding box center [893, 384] width 37 height 14
